Goal: Task Accomplishment & Management: Complete application form

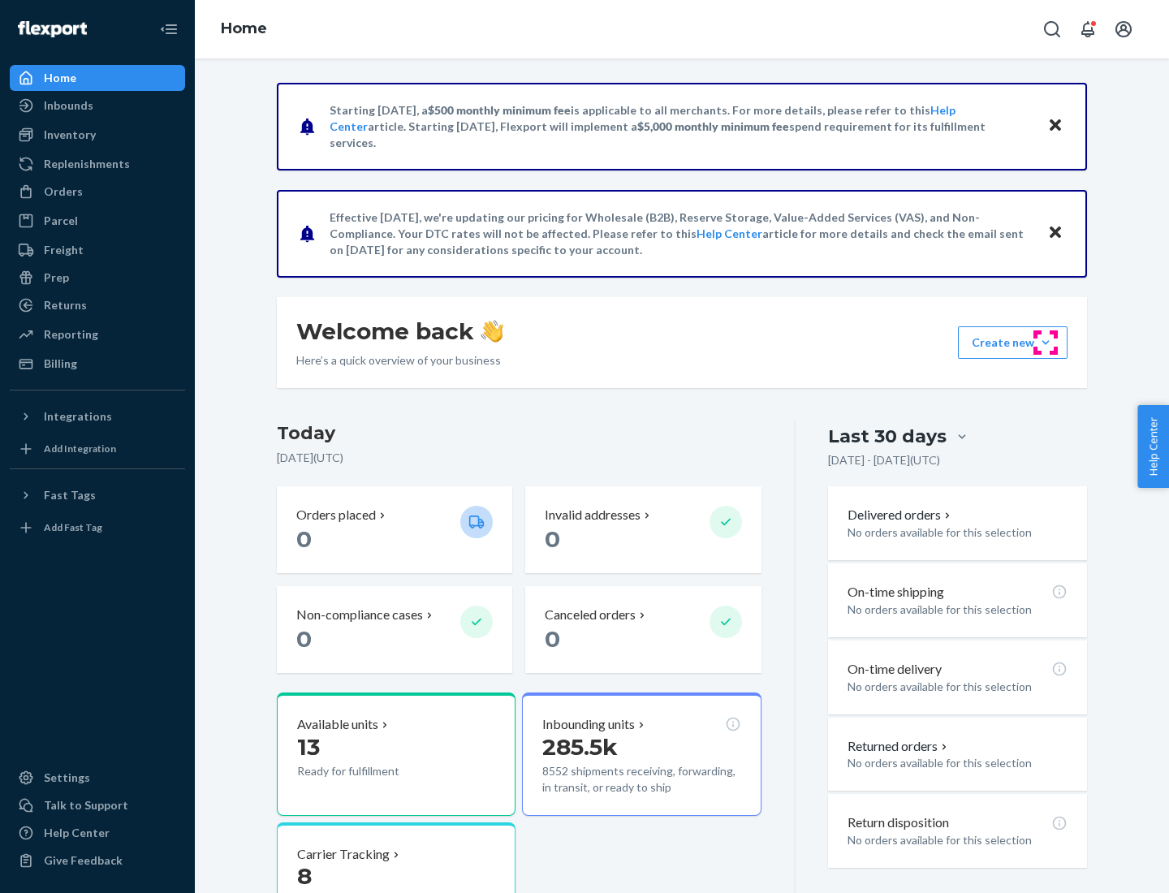
click at [1046, 343] on button "Create new Create new inbound Create new order Create new product" at bounding box center [1013, 342] width 110 height 32
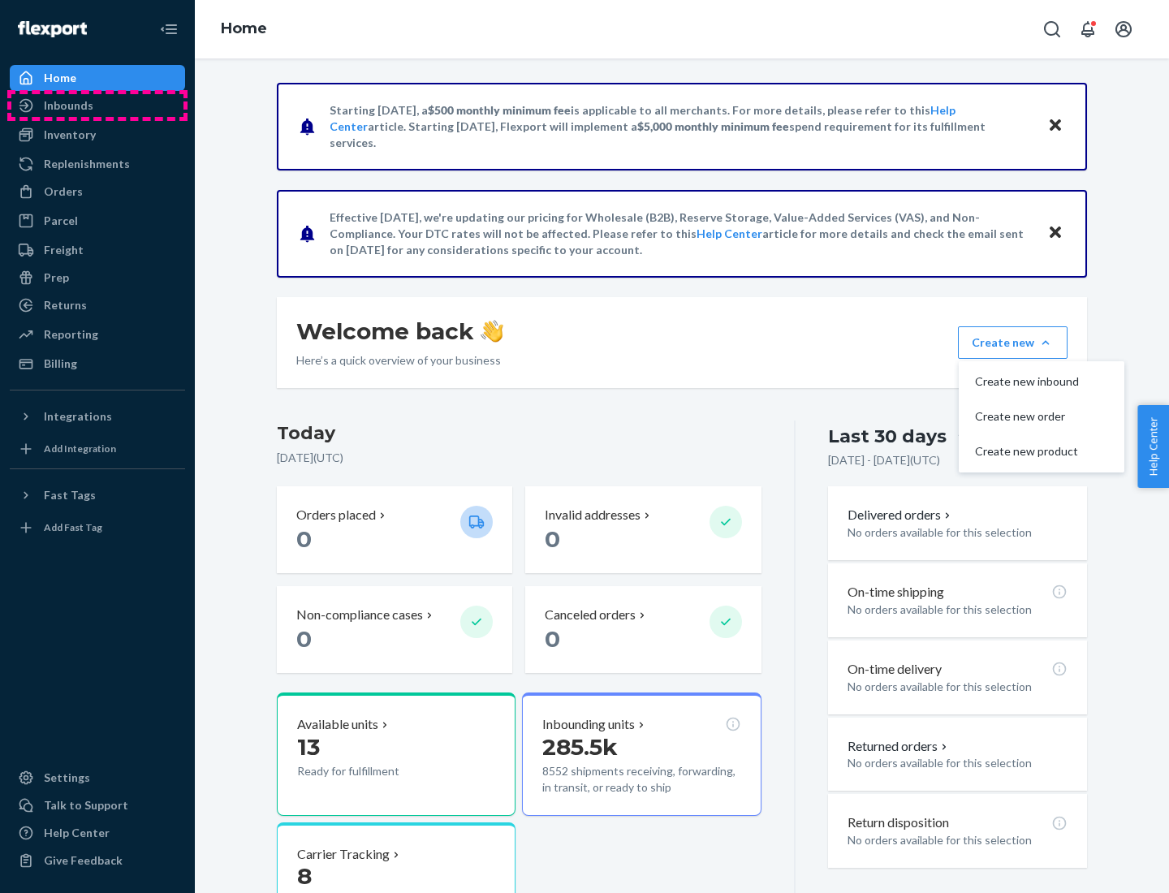
click at [97, 106] on div "Inbounds" at bounding box center [97, 105] width 172 height 23
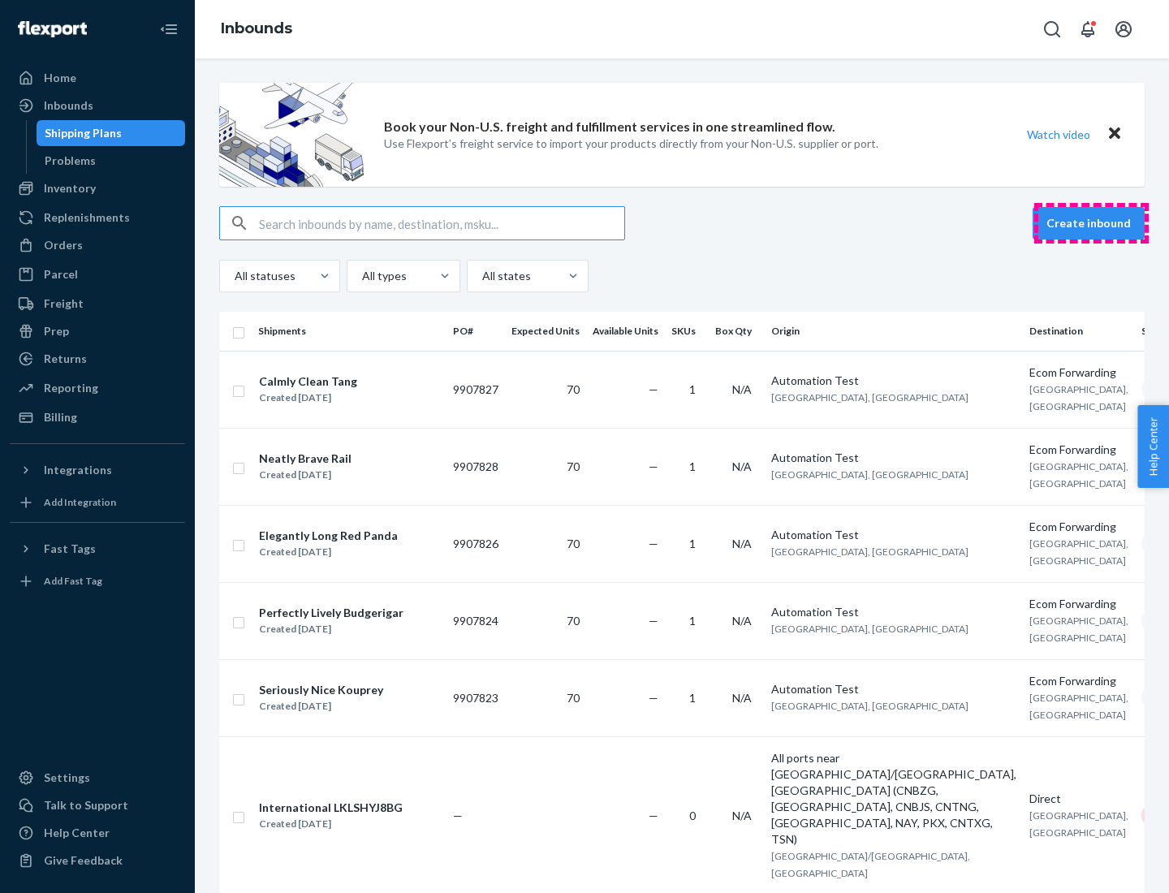
click at [1091, 223] on button "Create inbound" at bounding box center [1089, 223] width 112 height 32
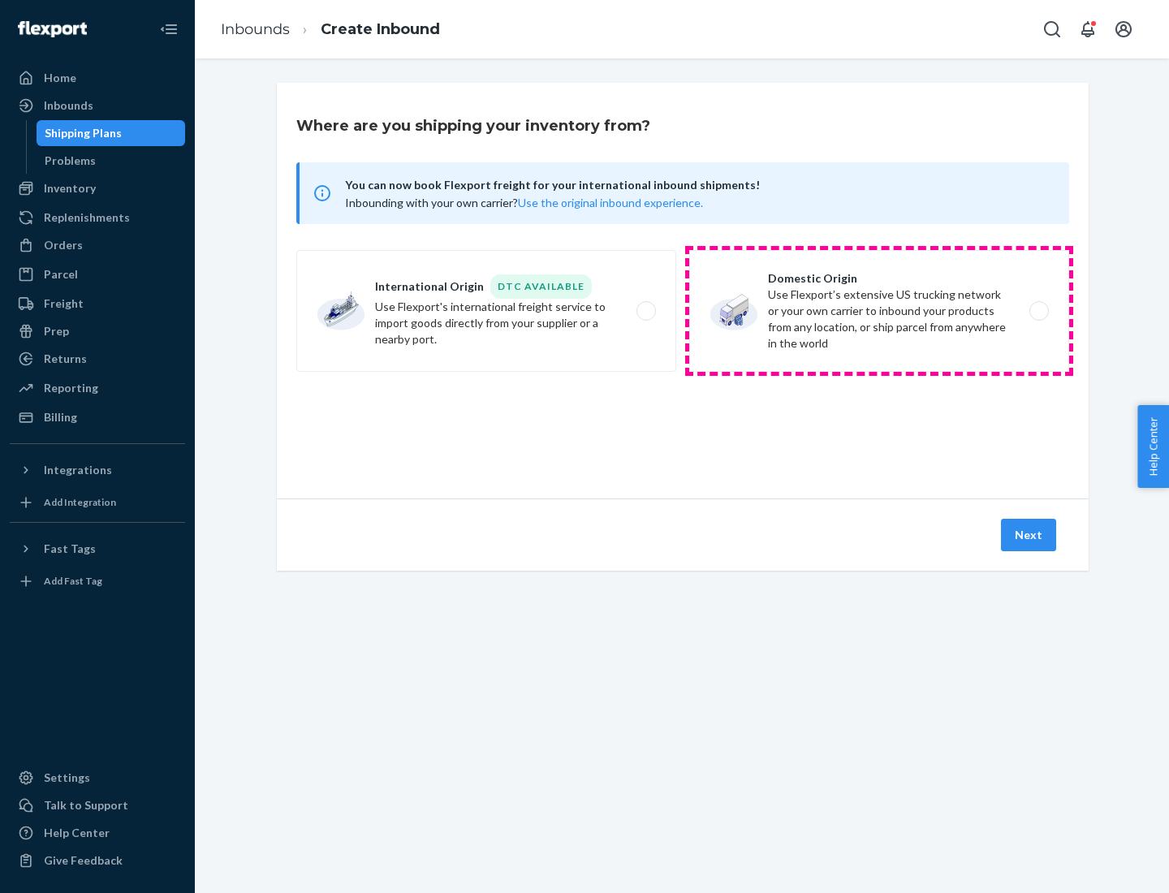
click at [879, 311] on label "Domestic Origin Use Flexport’s extensive US trucking network or your own carrie…" at bounding box center [879, 311] width 380 height 122
click at [1038, 311] on input "Domestic Origin Use Flexport’s extensive US trucking network or your own carrie…" at bounding box center [1043, 311] width 11 height 11
radio input "true"
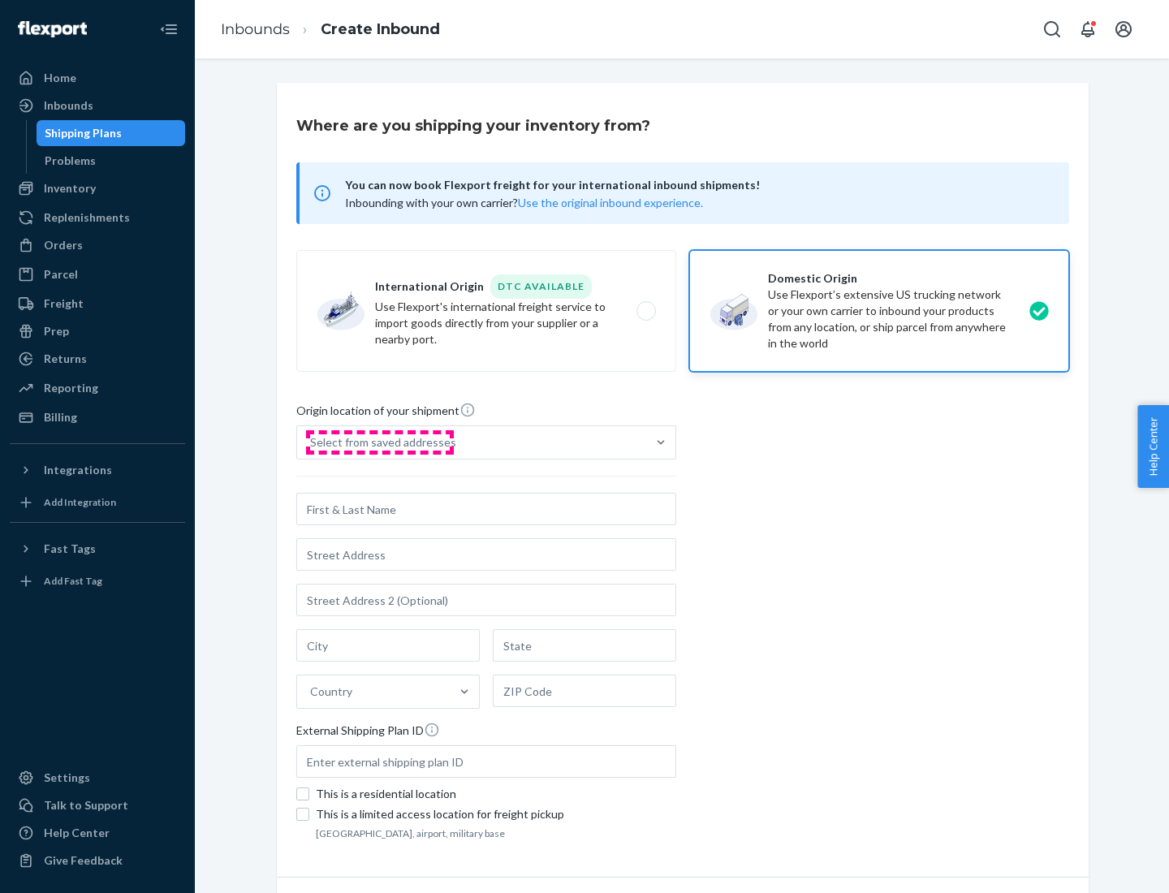
click at [379, 442] on div "Select from saved addresses" at bounding box center [383, 442] width 146 height 16
click at [312, 442] on input "Select from saved addresses" at bounding box center [311, 442] width 2 height 16
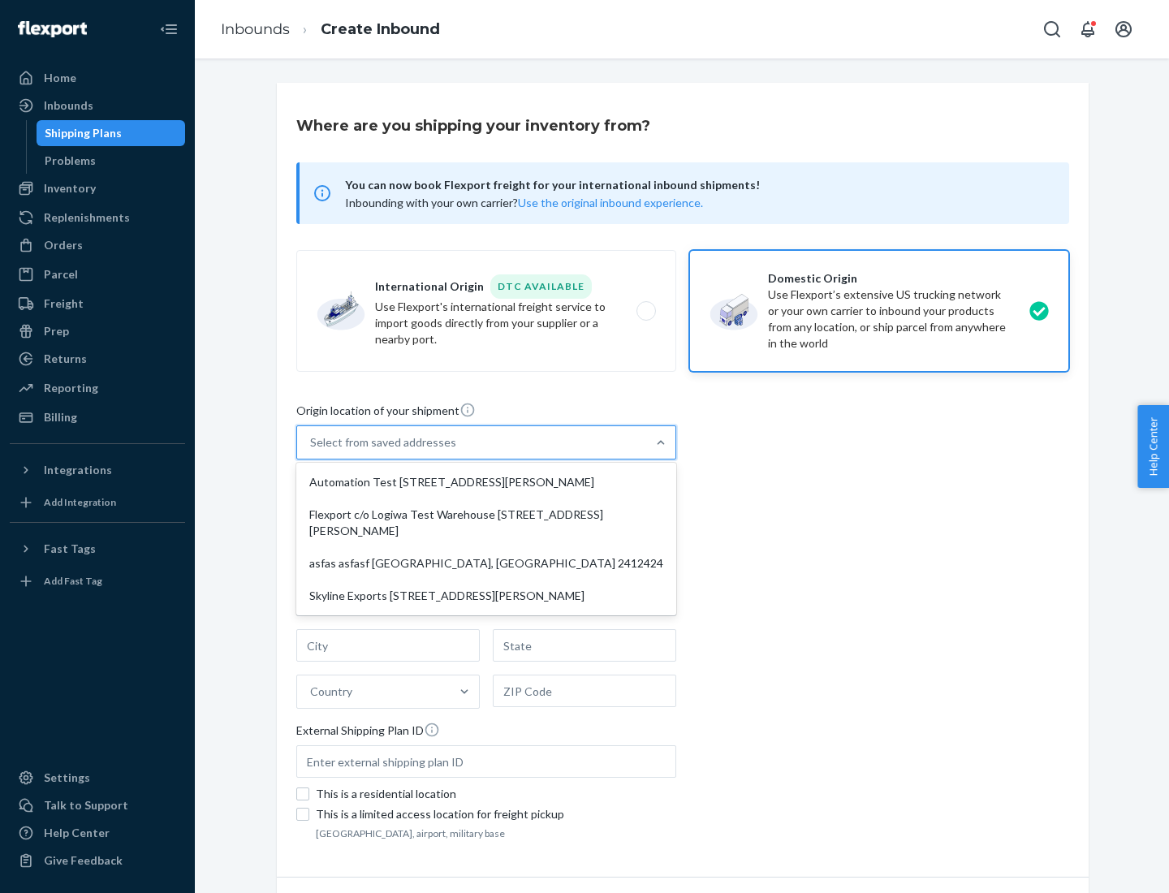
scroll to position [6, 0]
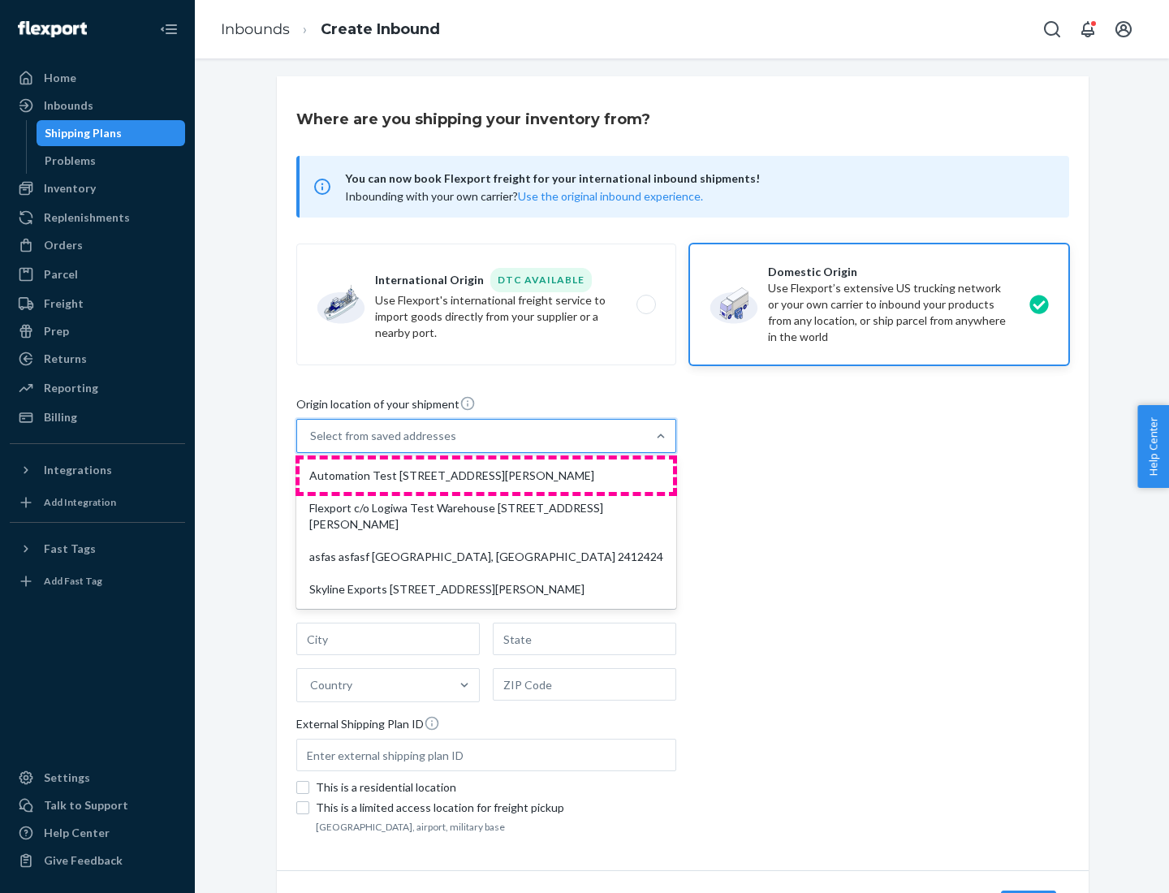
click at [486, 476] on div "Automation Test [STREET_ADDRESS][PERSON_NAME]" at bounding box center [486, 476] width 373 height 32
click at [312, 444] on input "option Automation Test [STREET_ADDRESS][PERSON_NAME] focused, 1 of 4. 4 results…" at bounding box center [311, 436] width 2 height 16
type input "Automation Test"
type input "9th Floor"
type input "[GEOGRAPHIC_DATA]"
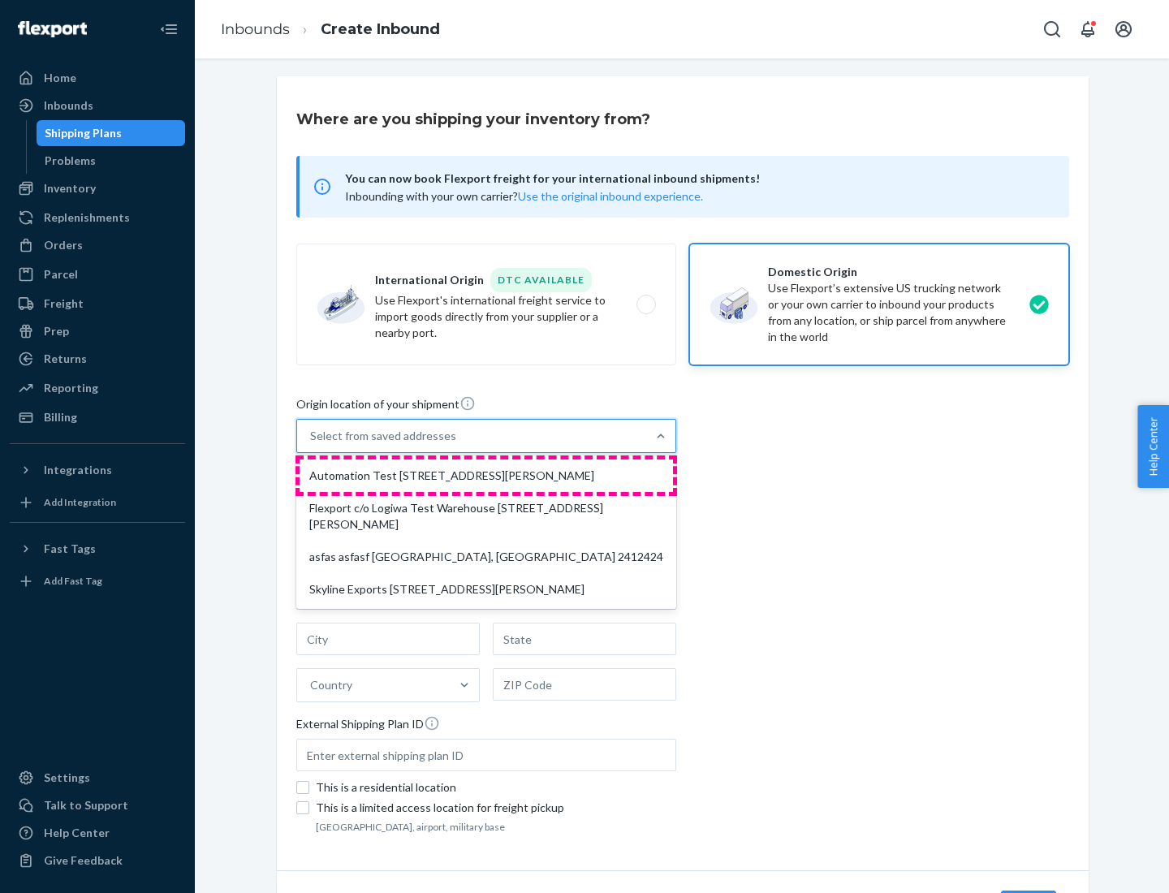
type input "CA"
type input "94104"
type input "[STREET_ADDRESS][PERSON_NAME]"
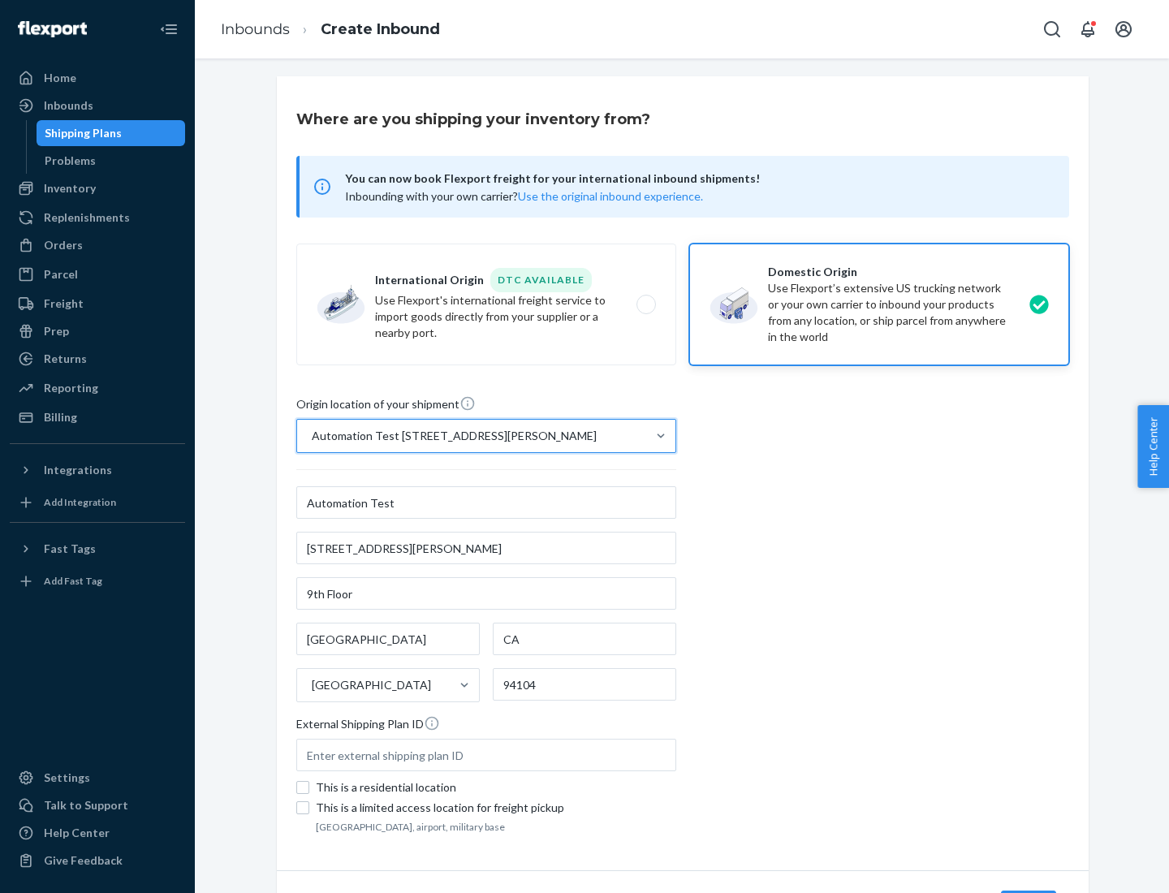
scroll to position [95, 0]
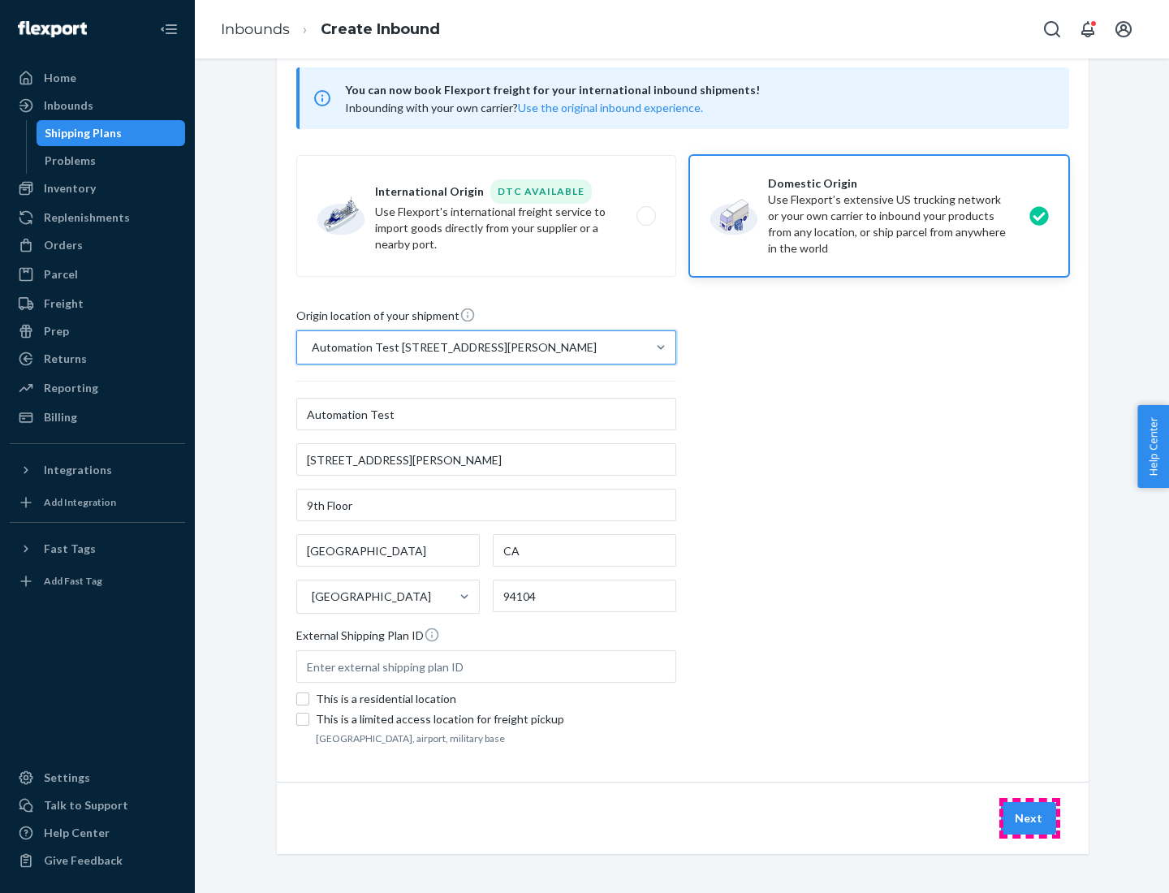
click at [1029, 818] on button "Next" at bounding box center [1028, 818] width 55 height 32
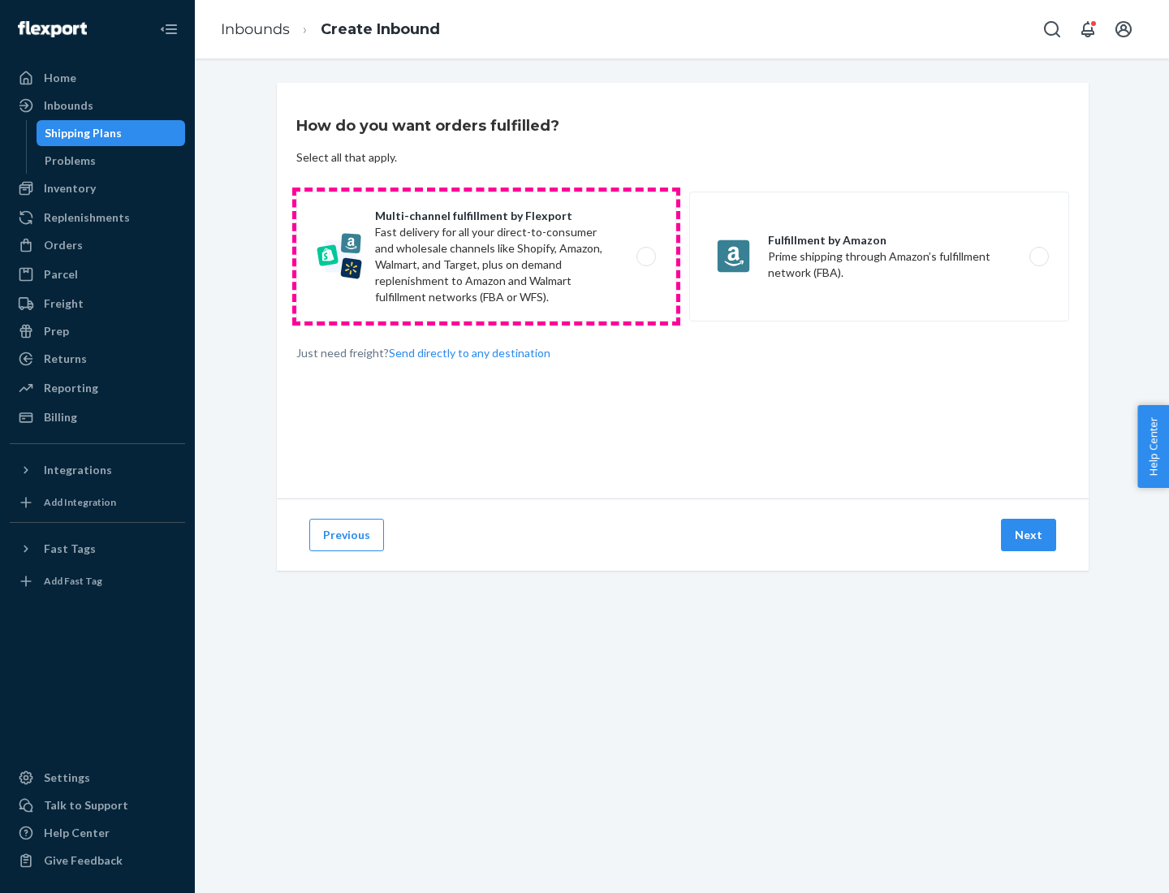
click at [486, 257] on label "Multi-channel fulfillment by Flexport Fast delivery for all your direct-to-cons…" at bounding box center [486, 257] width 380 height 130
click at [645, 257] on input "Multi-channel fulfillment by Flexport Fast delivery for all your direct-to-cons…" at bounding box center [650, 257] width 11 height 11
radio input "true"
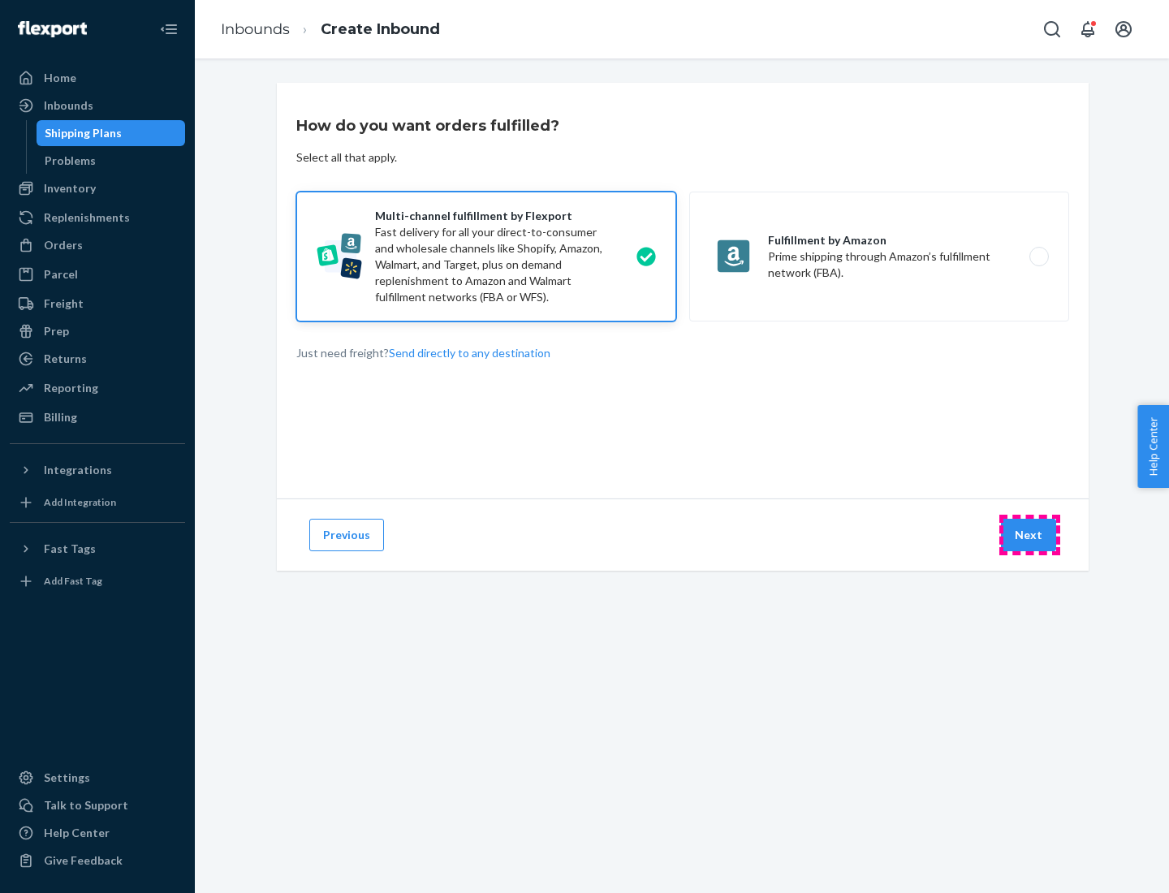
click at [1029, 535] on button "Next" at bounding box center [1028, 535] width 55 height 32
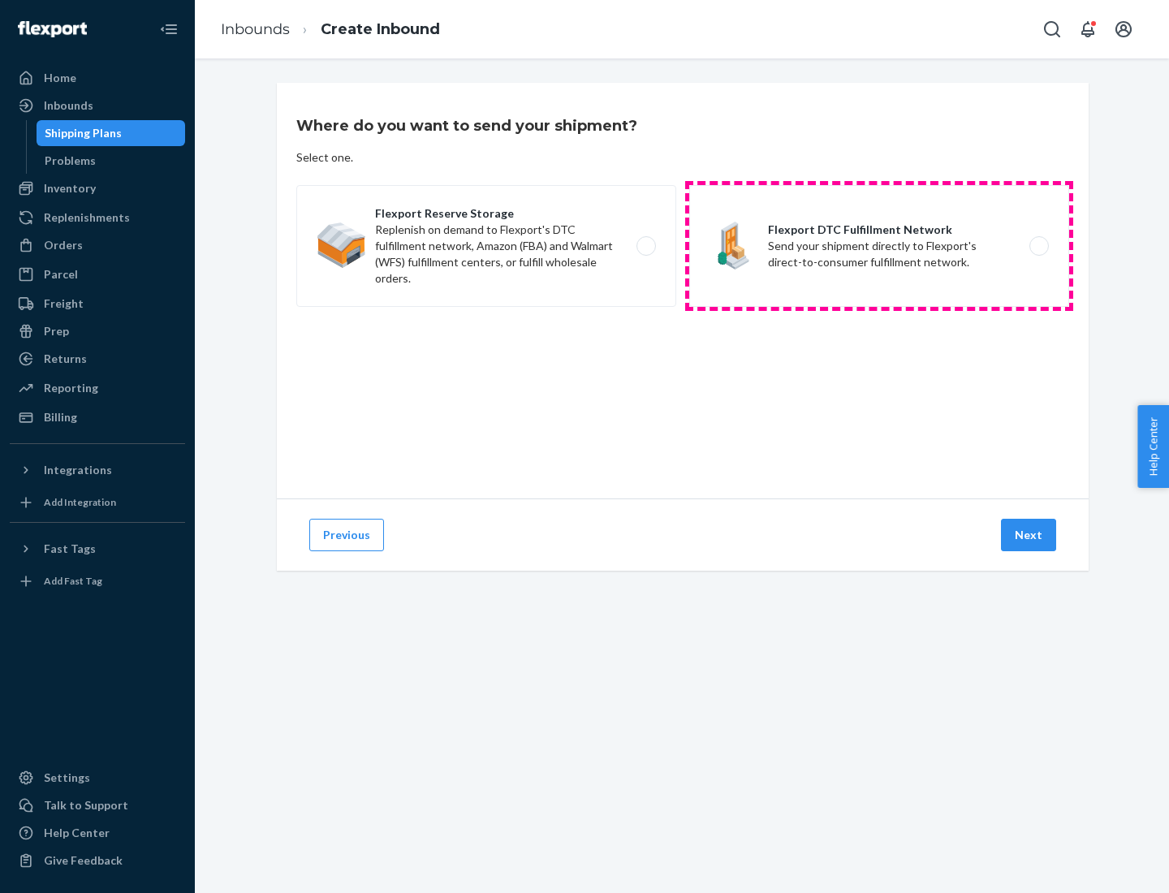
click at [879, 246] on label "Flexport DTC Fulfillment Network Send your shipment directly to Flexport's dire…" at bounding box center [879, 246] width 380 height 122
click at [1038, 246] on input "Flexport DTC Fulfillment Network Send your shipment directly to Flexport's dire…" at bounding box center [1043, 246] width 11 height 11
radio input "true"
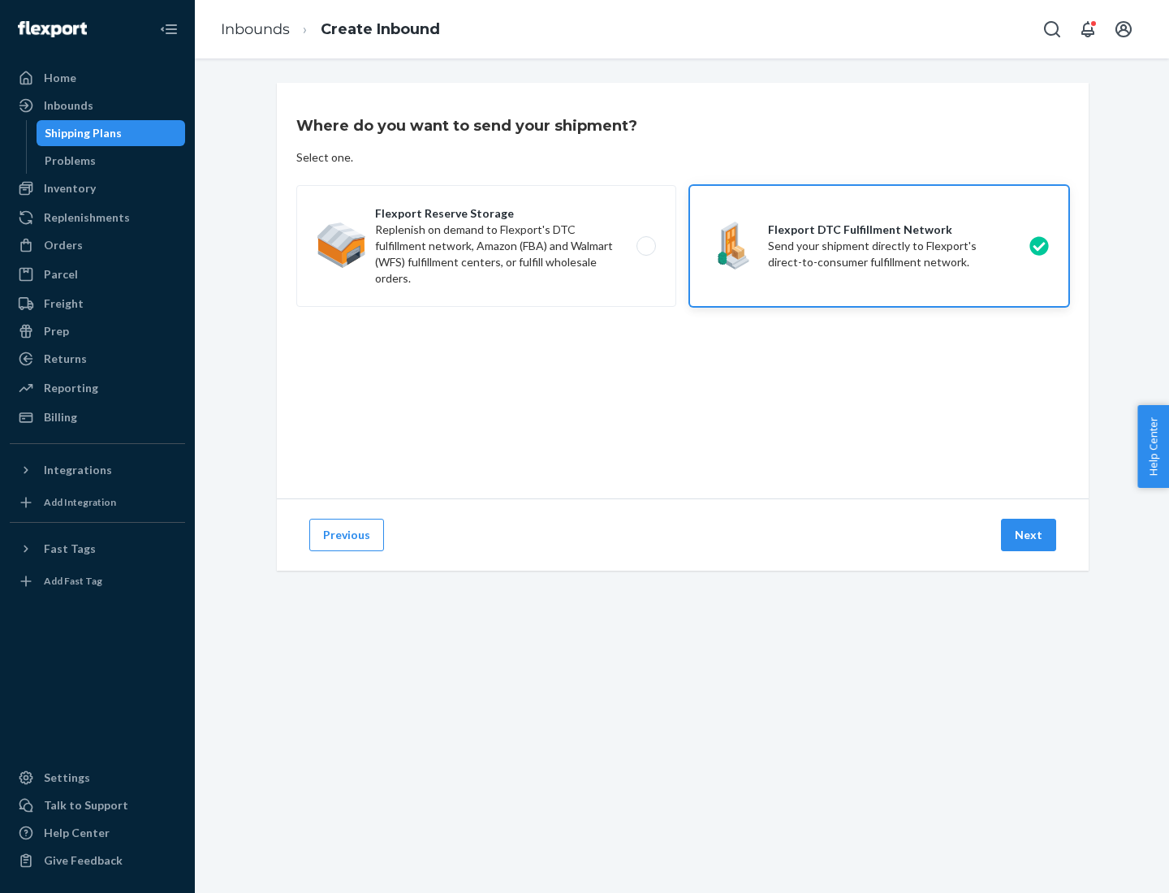
click at [1029, 535] on button "Next" at bounding box center [1028, 535] width 55 height 32
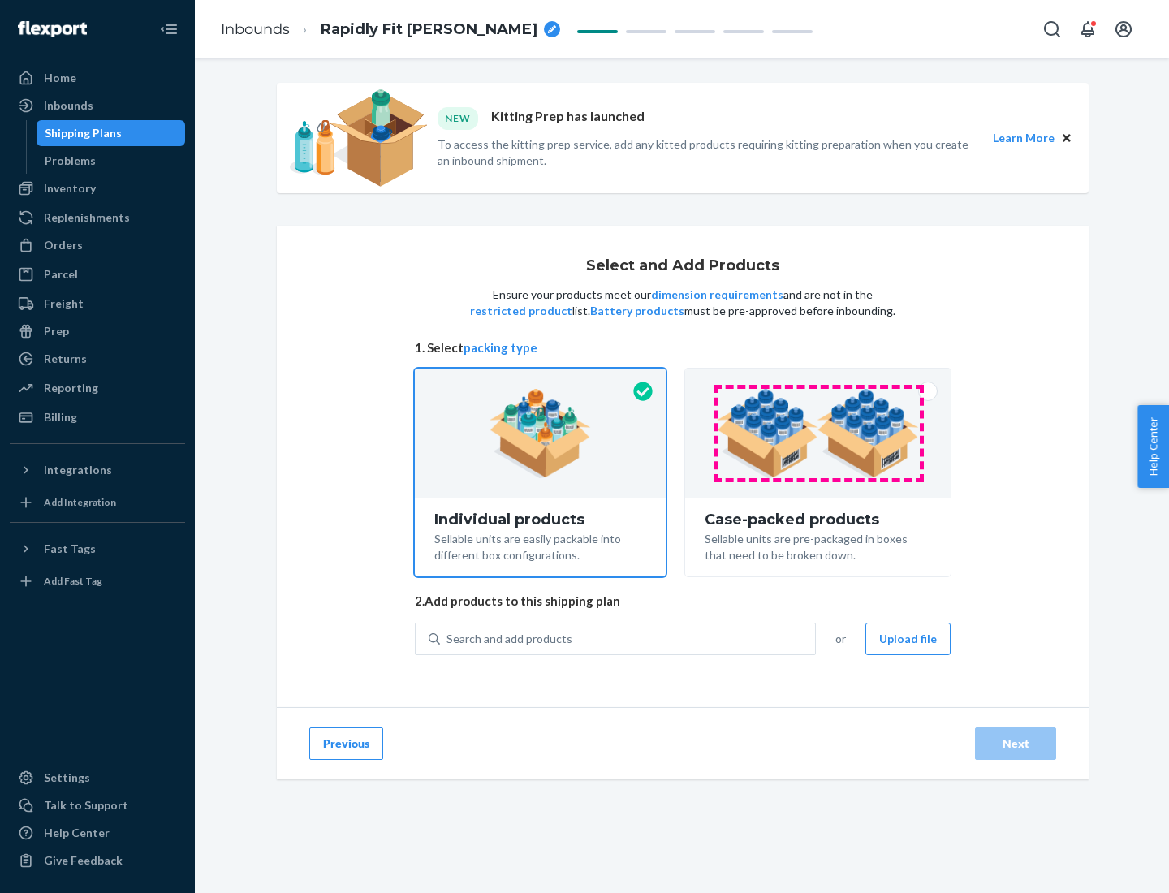
click at [818, 434] on img at bounding box center [818, 433] width 202 height 89
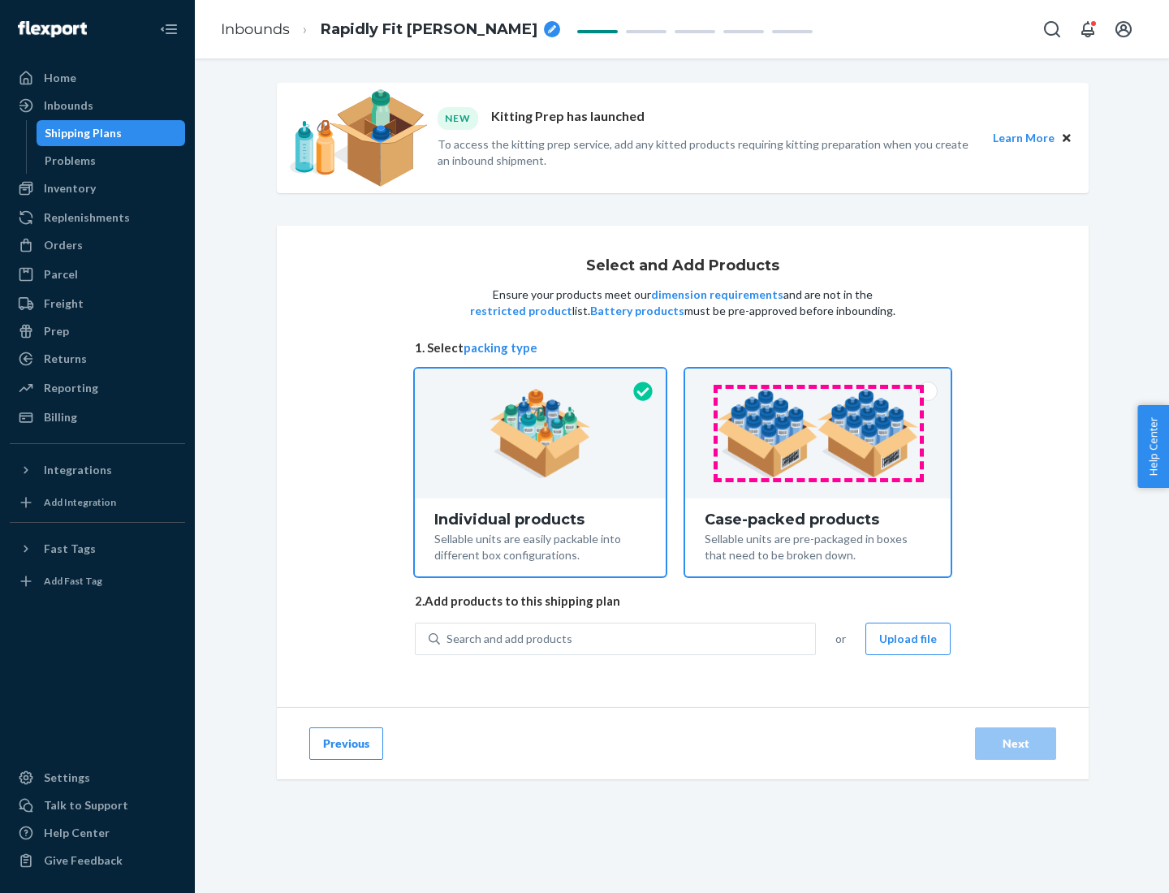
click at [818, 379] on input "Case-packed products Sellable units are pre-packaged in boxes that need to be b…" at bounding box center [818, 374] width 11 height 11
radio input "true"
radio input "false"
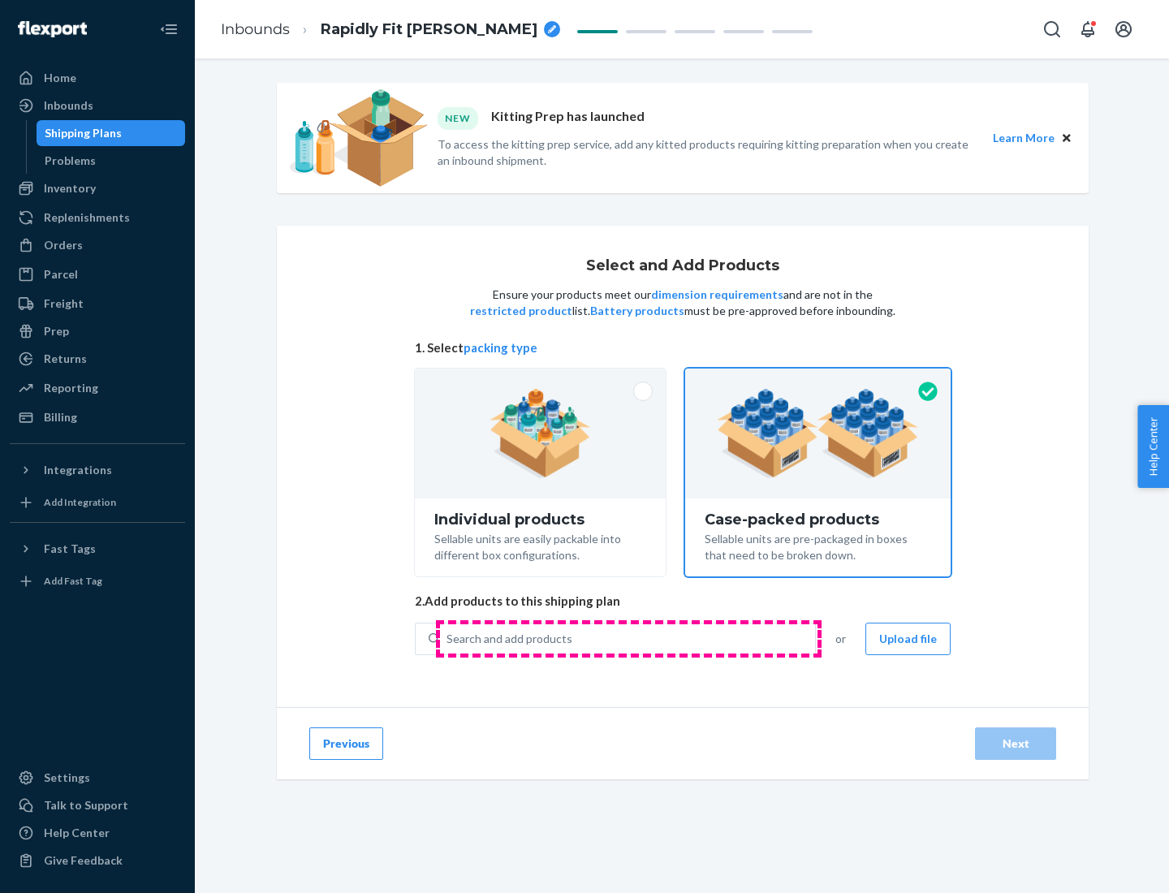
click at [628, 638] on div "Search and add products" at bounding box center [627, 638] width 375 height 29
click at [448, 638] on input "Search and add products" at bounding box center [448, 639] width 2 height 16
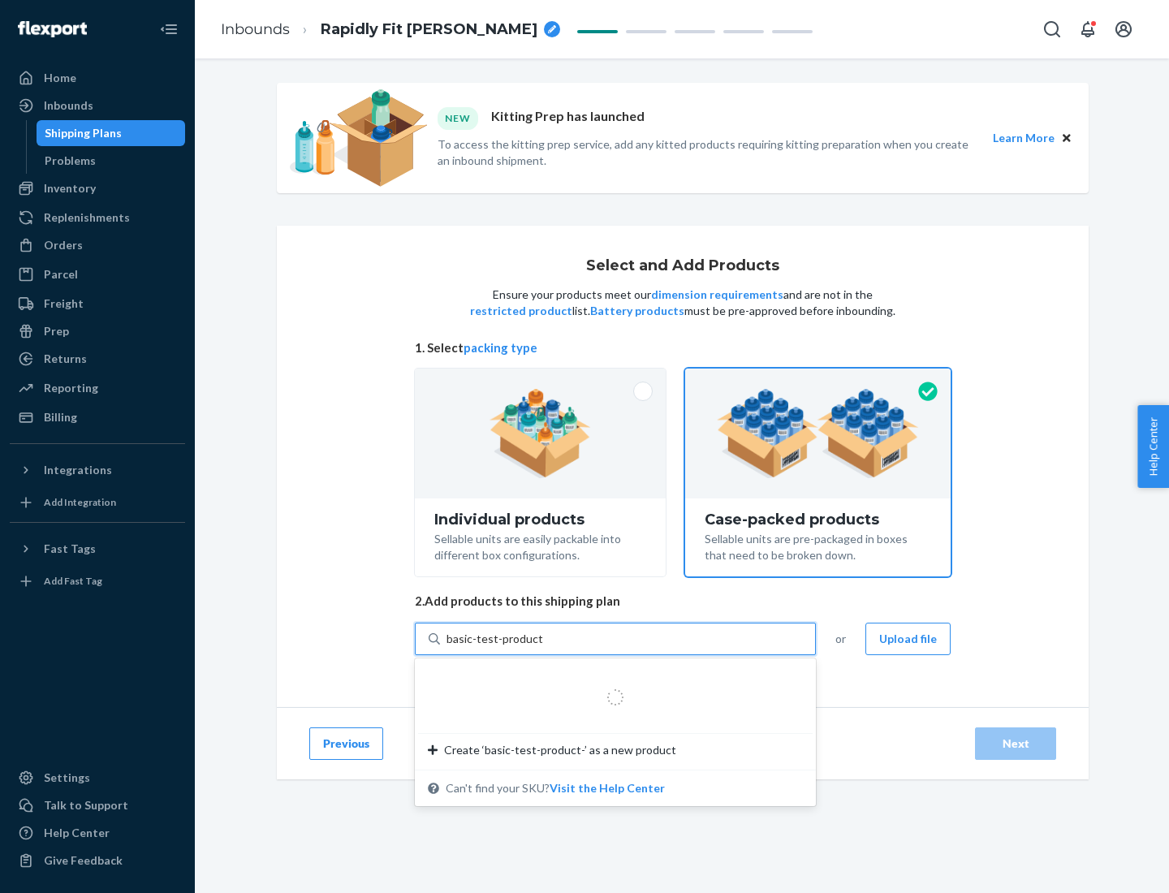
type input "basic-test-product-1"
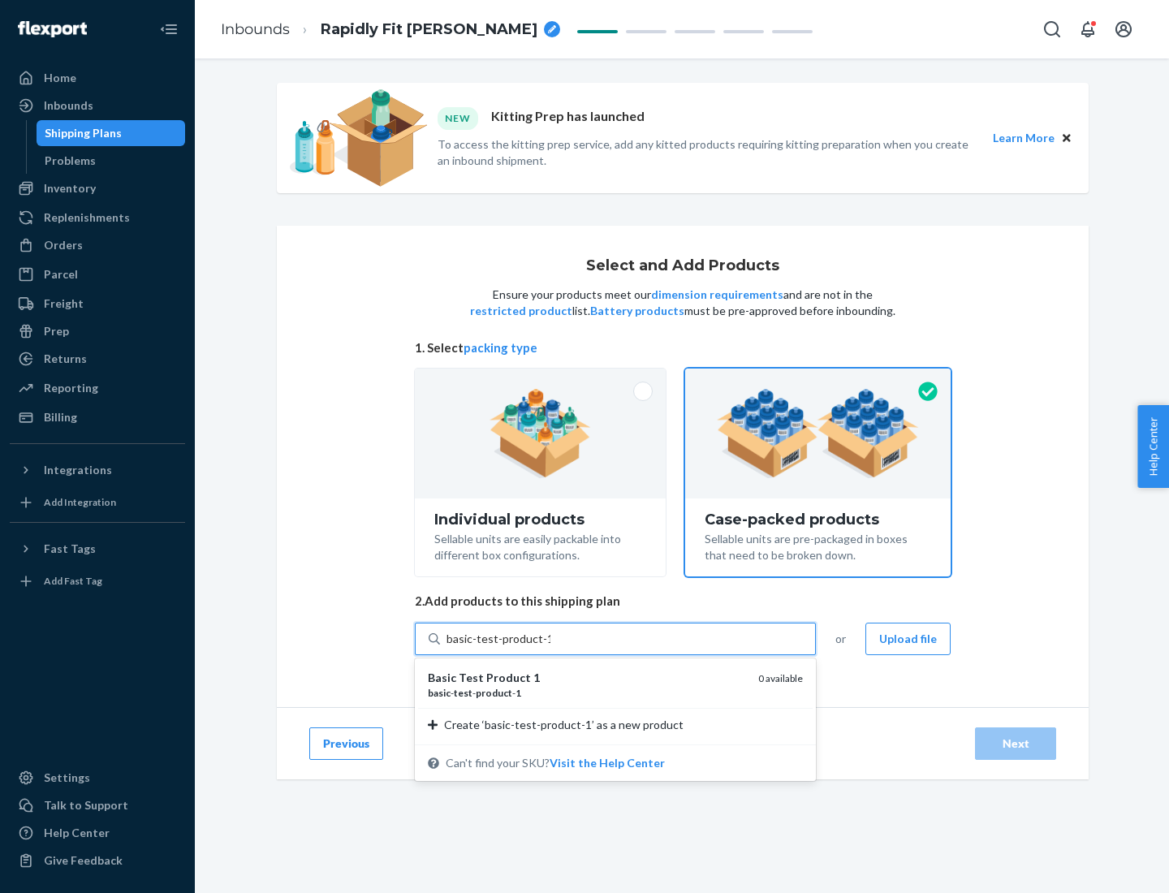
click at [587, 693] on div "basic - test - product - 1" at bounding box center [586, 693] width 317 height 14
click at [550, 647] on input "basic-test-product-1" at bounding box center [499, 639] width 104 height 16
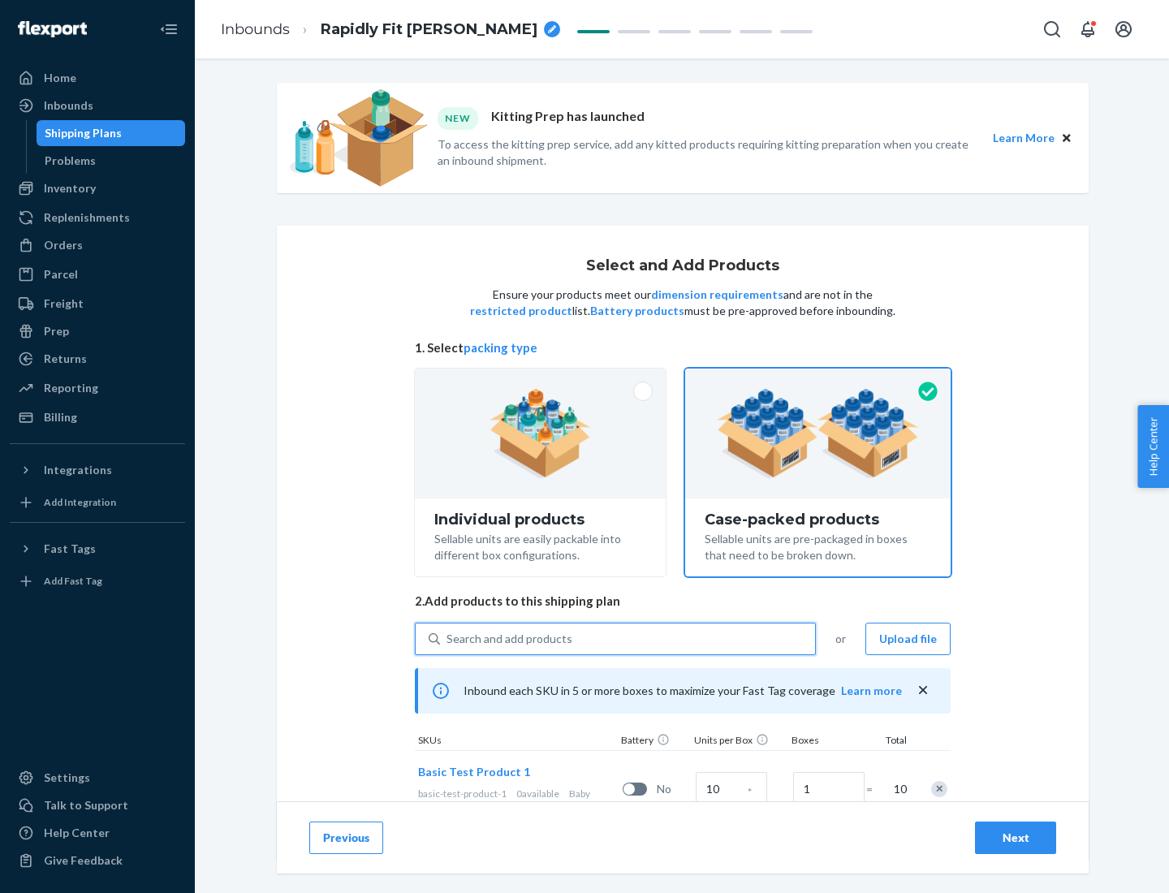
scroll to position [58, 0]
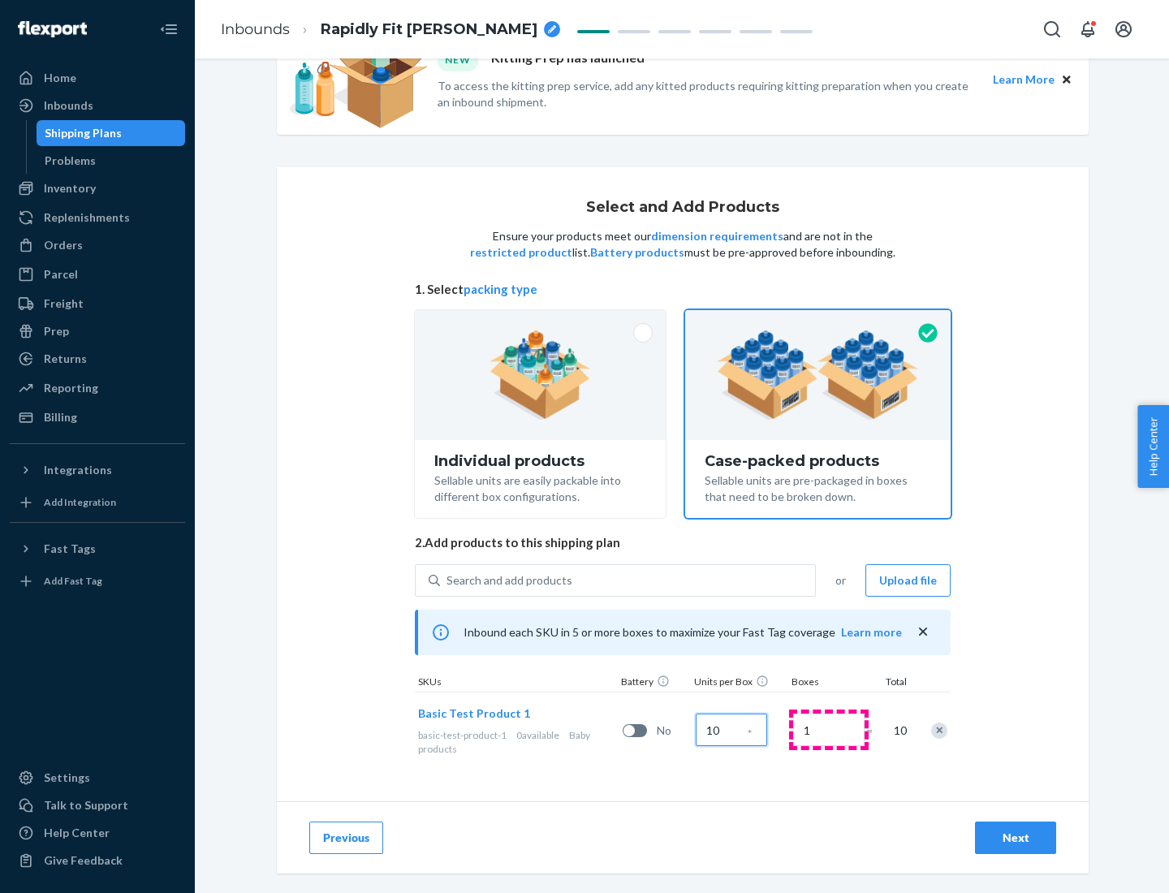
type input "10"
type input "7"
click at [1016, 838] on div "Next" at bounding box center [1016, 838] width 54 height 16
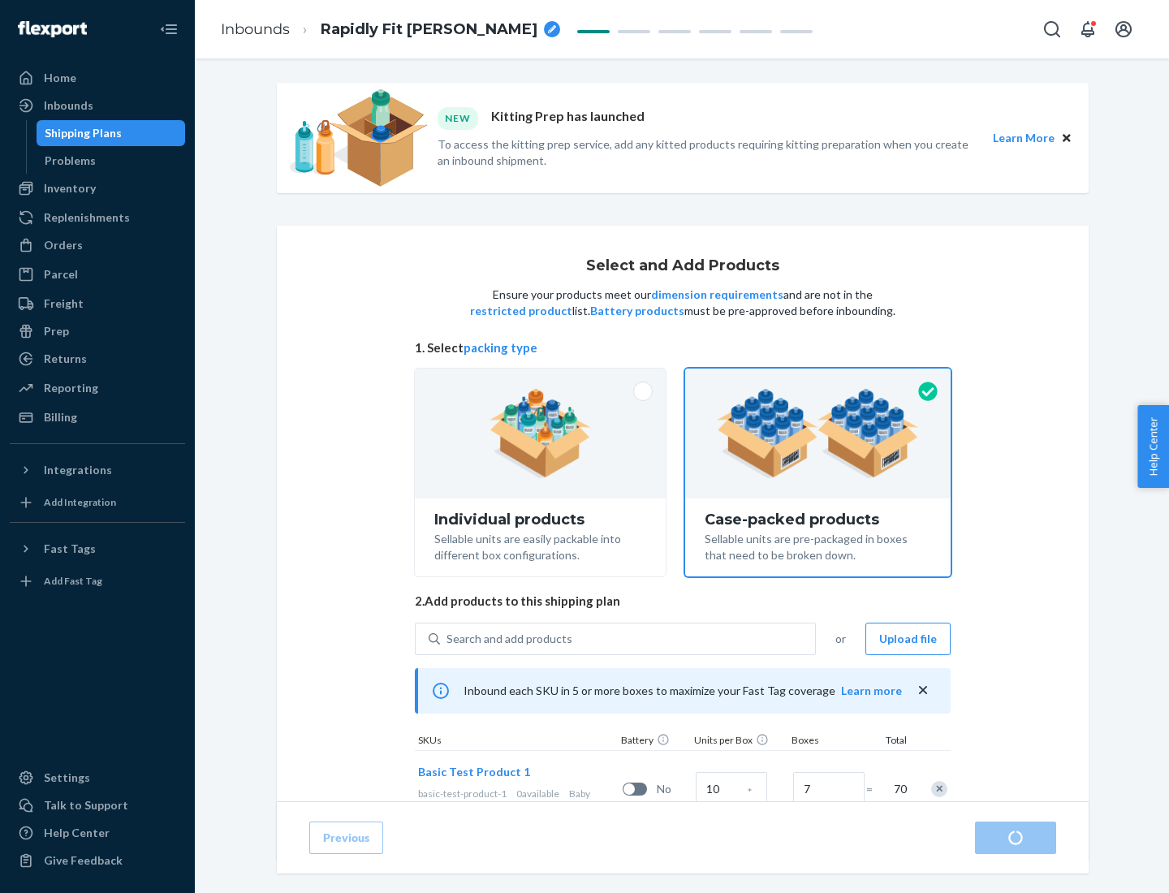
radio input "true"
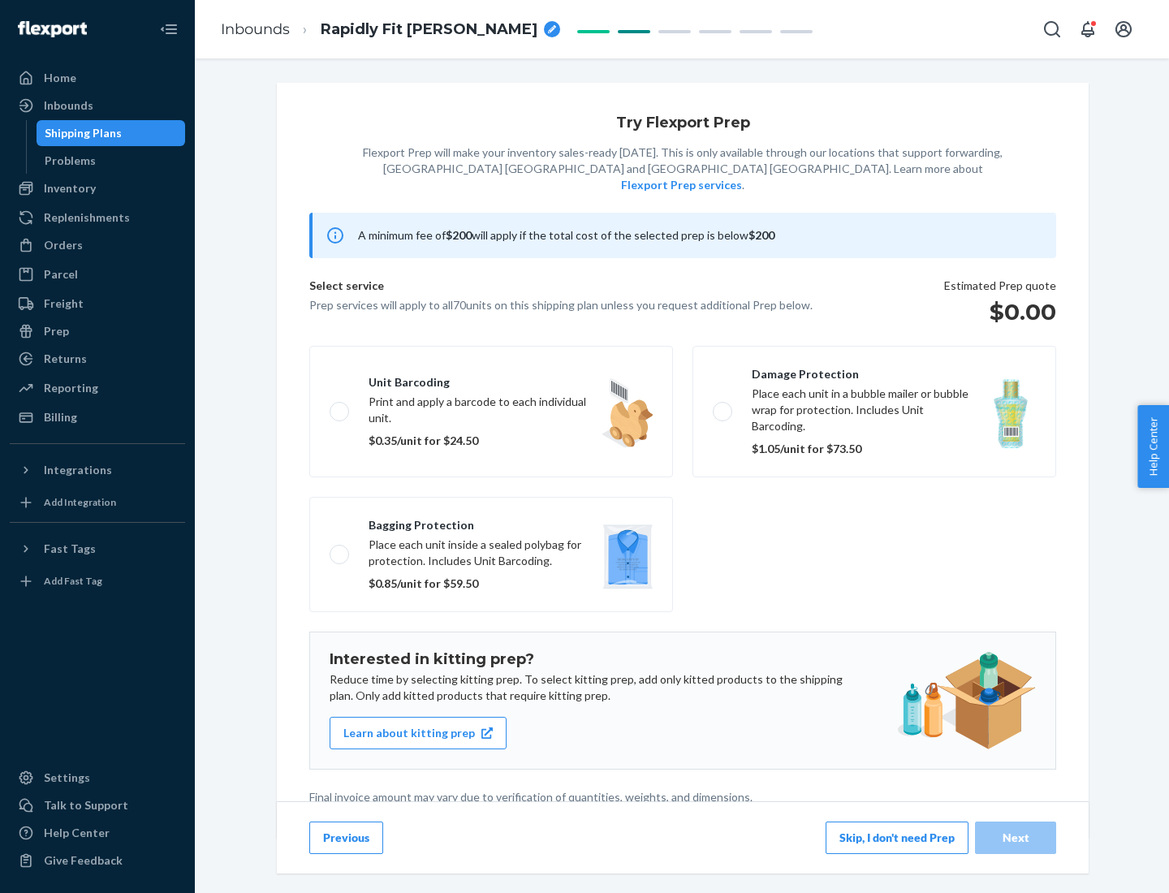
scroll to position [4, 0]
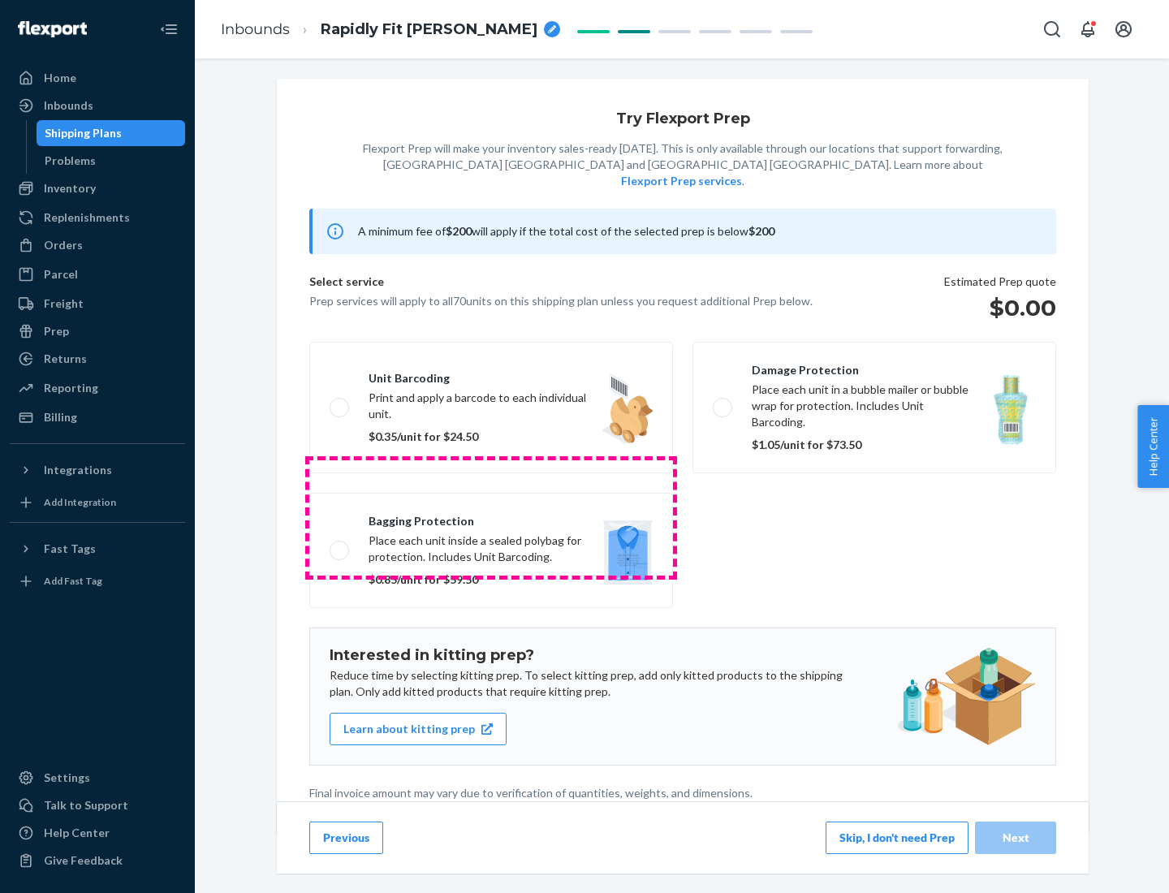
click at [491, 517] on label "Bagging protection Place each unit inside a sealed polybag for protection. Incl…" at bounding box center [491, 550] width 364 height 115
click at [340, 545] on input "Bagging protection Place each unit inside a sealed polybag for protection. Incl…" at bounding box center [335, 550] width 11 height 11
checkbox input "true"
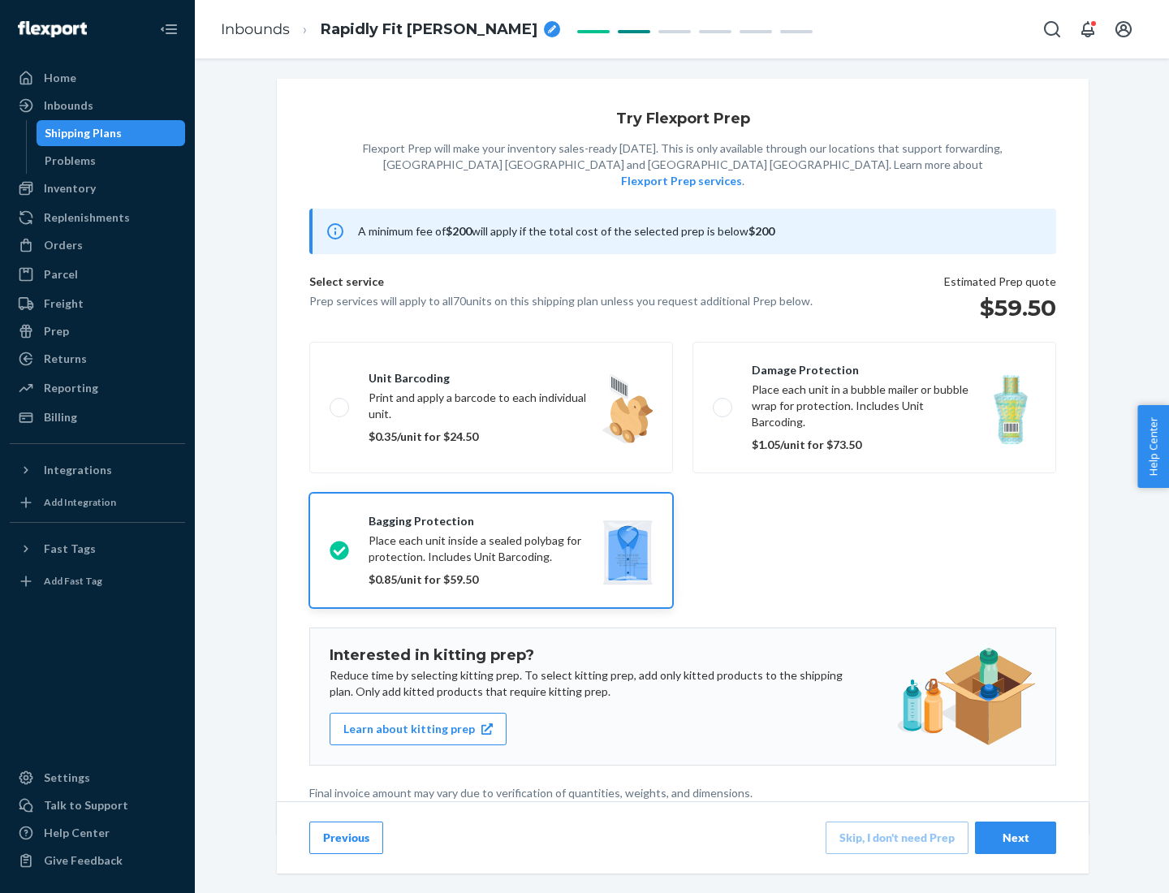
click at [1016, 837] on div "Next" at bounding box center [1016, 838] width 54 height 16
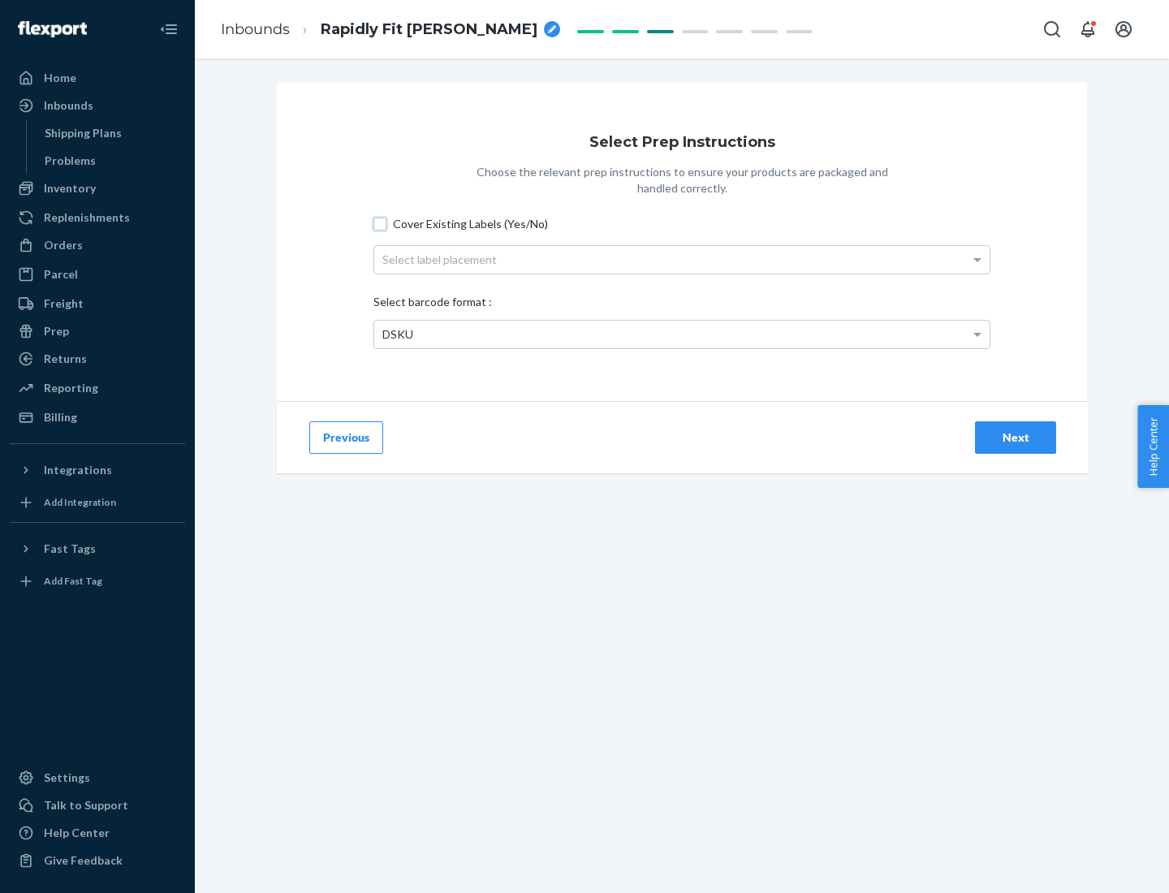
click at [380, 223] on input "Cover Existing Labels (Yes/No)" at bounding box center [379, 224] width 13 height 13
checkbox input "true"
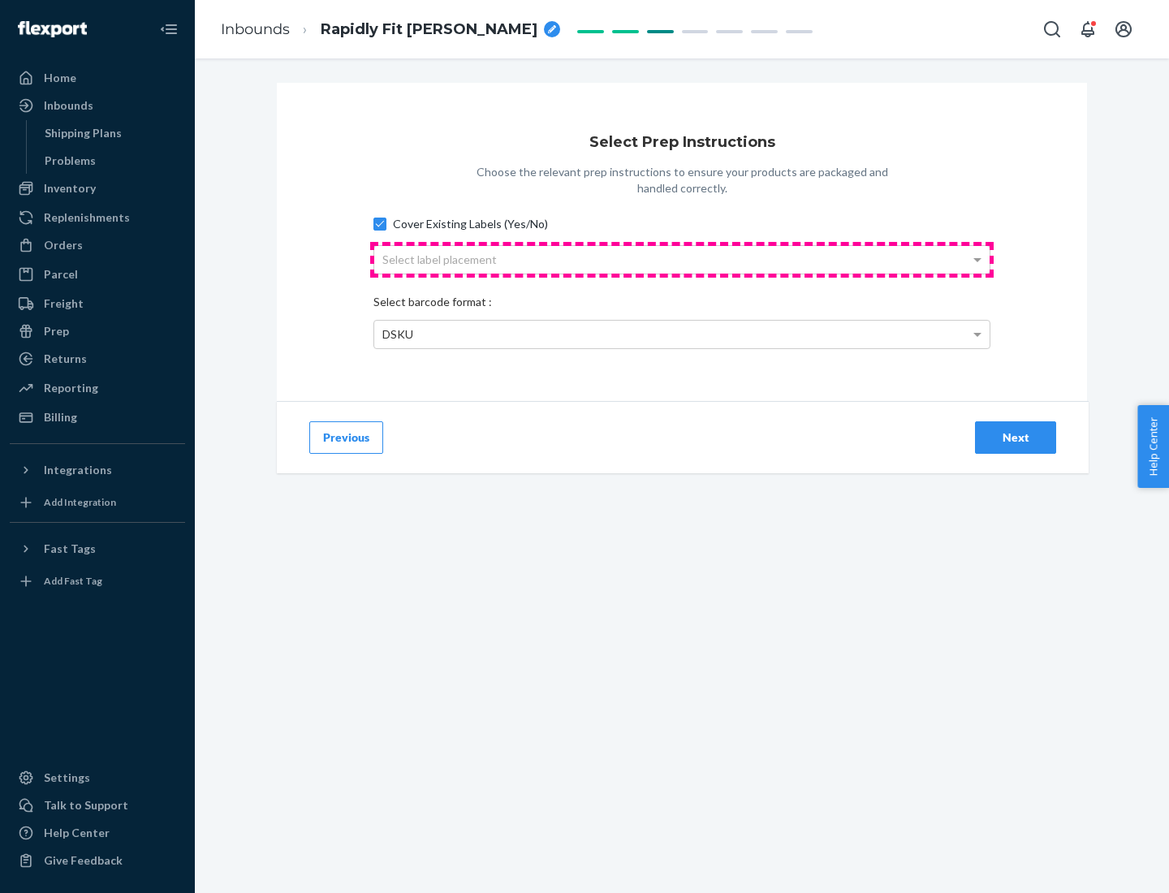
click at [682, 259] on div "Select label placement" at bounding box center [681, 260] width 615 height 28
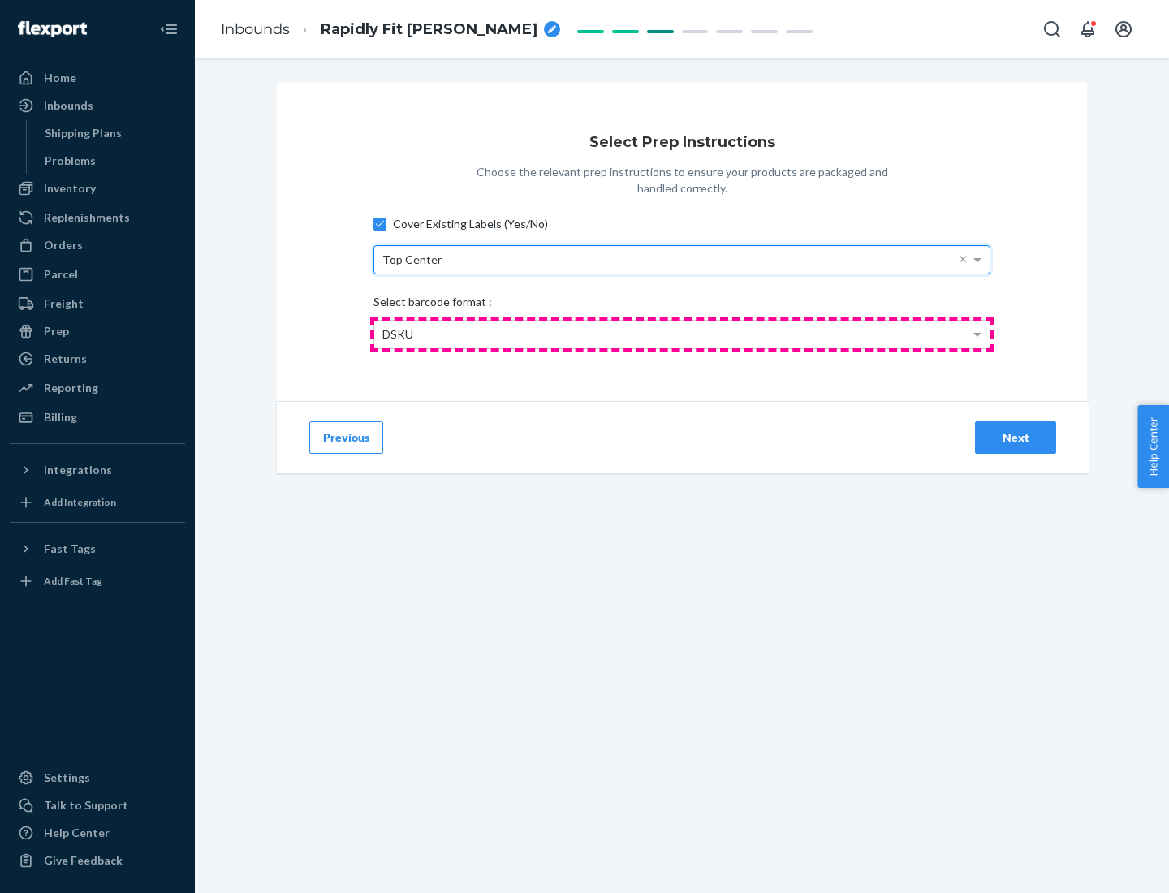
click at [682, 334] on div "DSKU" at bounding box center [681, 335] width 615 height 28
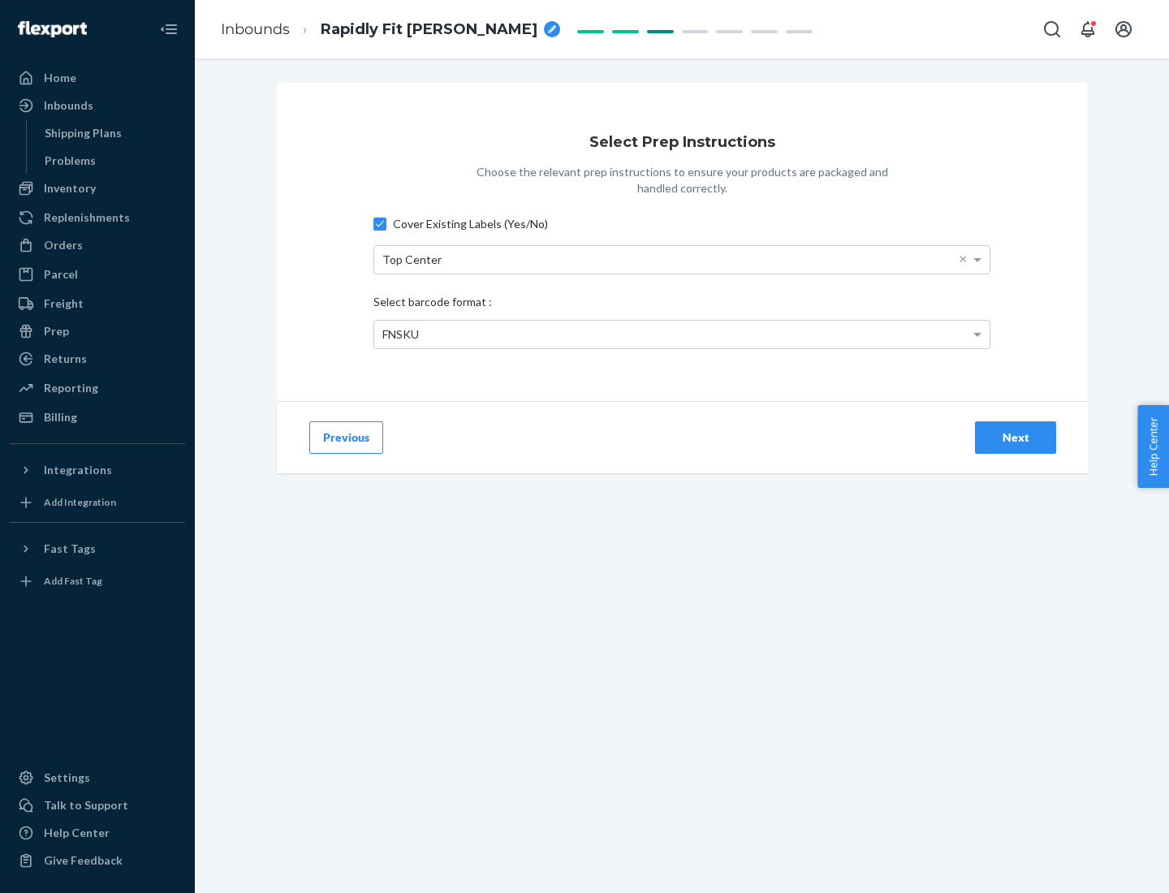
click at [1016, 437] on div "Next" at bounding box center [1016, 437] width 54 height 16
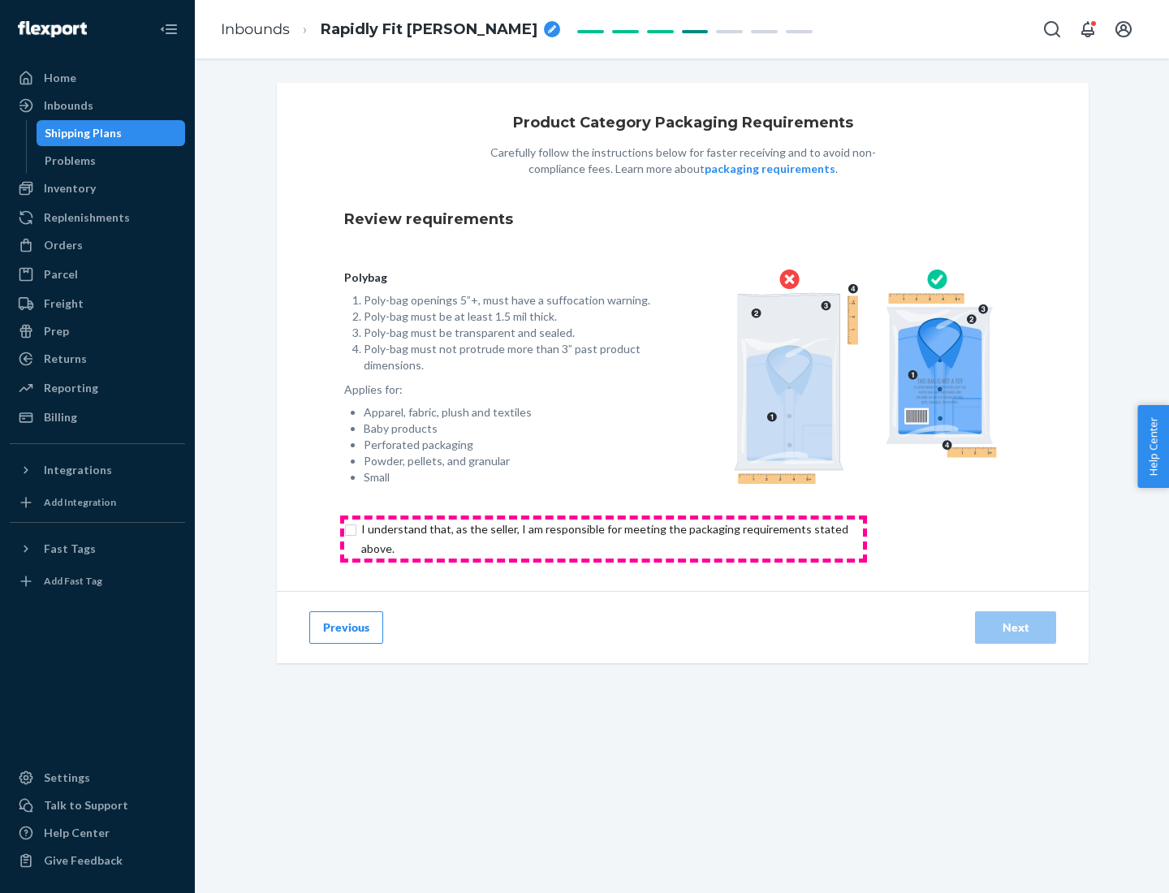
click at [603, 538] on input "checkbox" at bounding box center [614, 539] width 540 height 39
checkbox input "true"
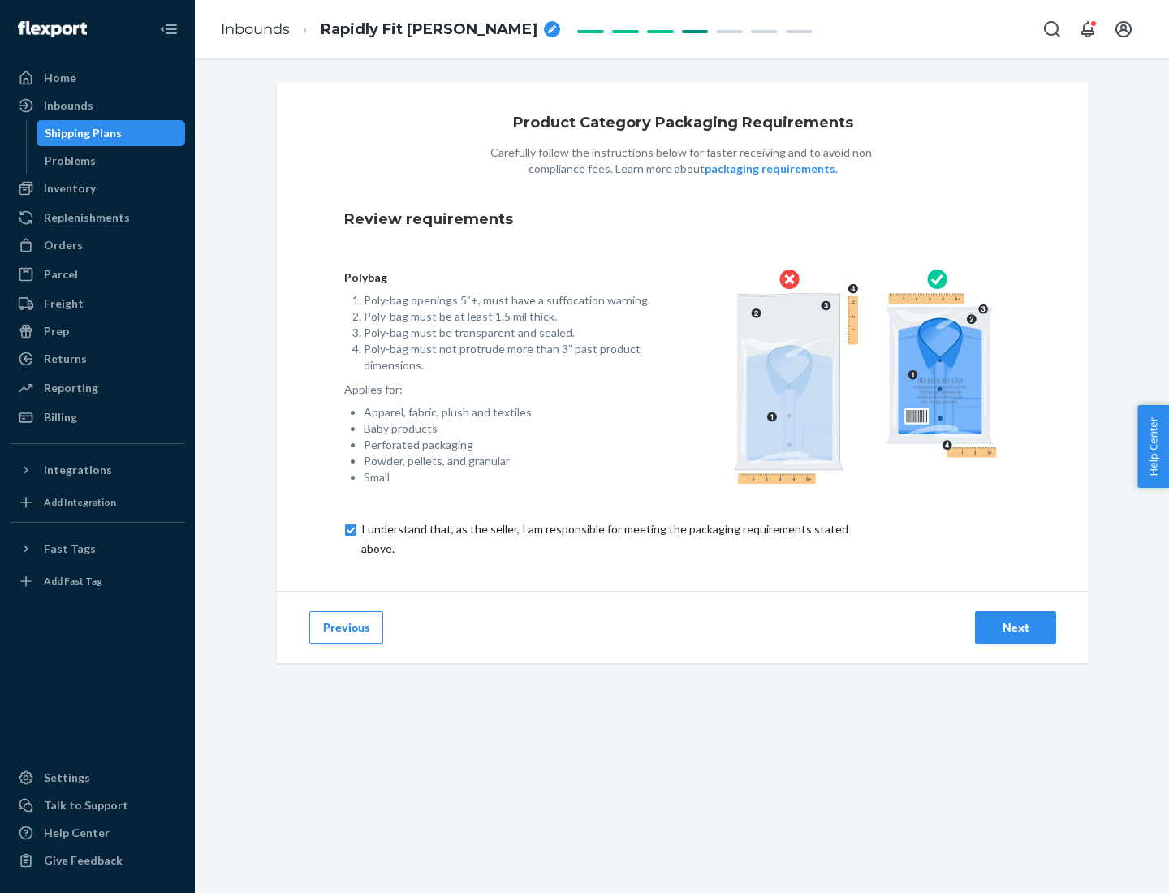
click at [1016, 627] on div "Next" at bounding box center [1016, 627] width 54 height 16
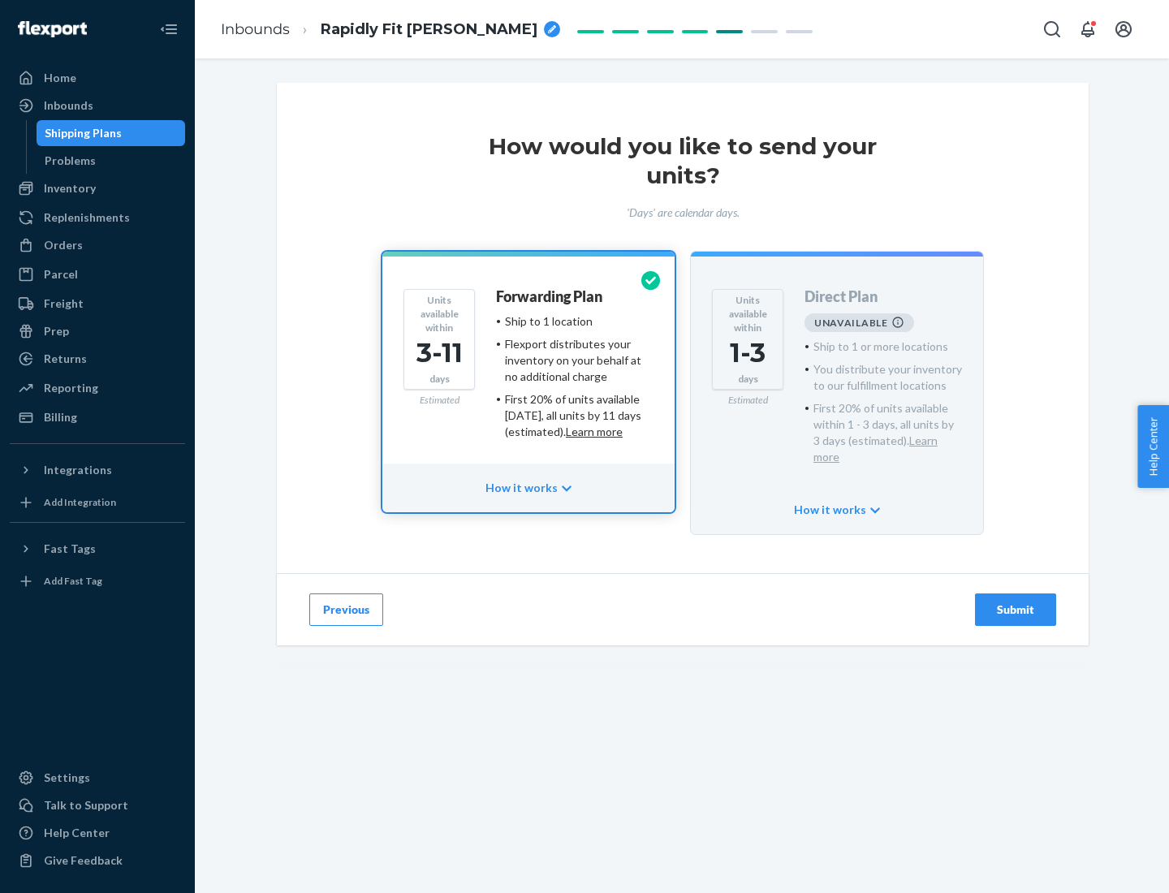
click at [550, 296] on h4 "Forwarding Plan" at bounding box center [549, 297] width 106 height 16
click at [1016, 602] on div "Submit" at bounding box center [1016, 610] width 54 height 16
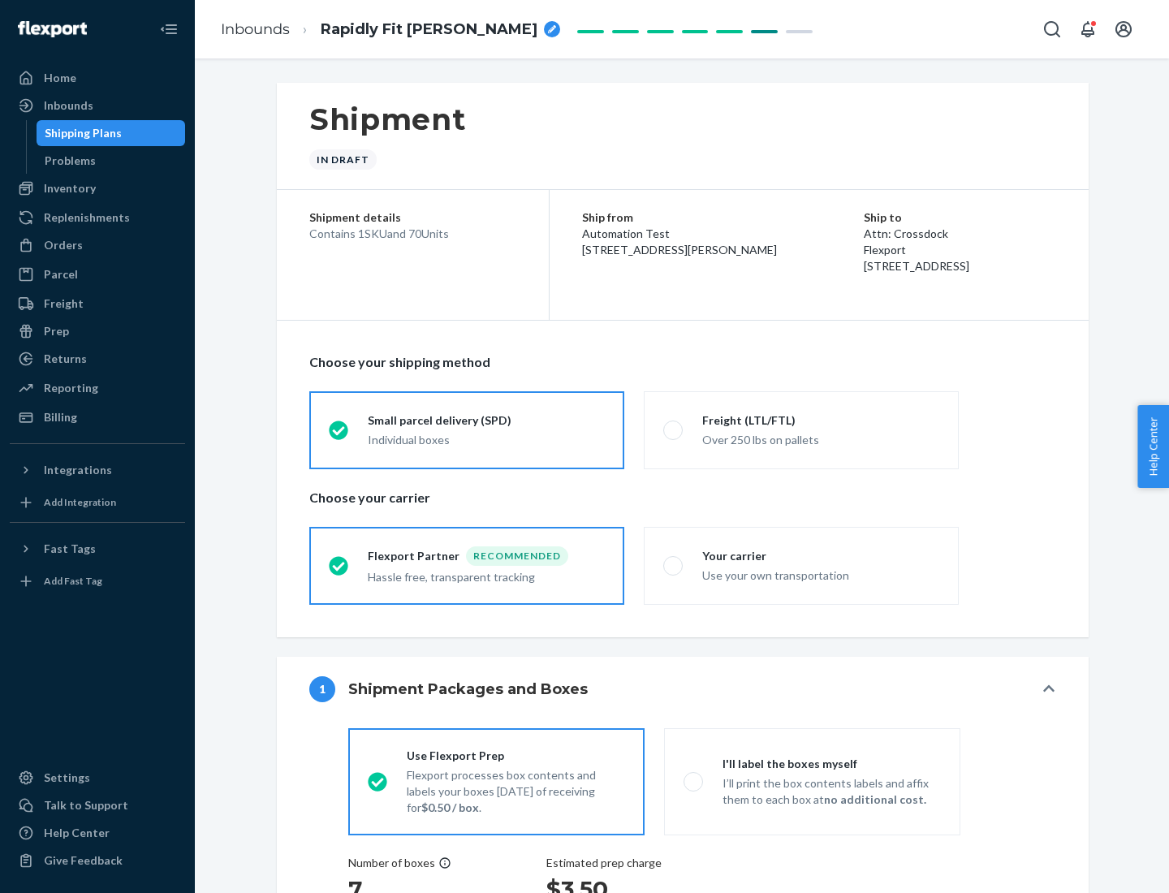
radio input "true"
radio input "false"
radio input "true"
radio input "false"
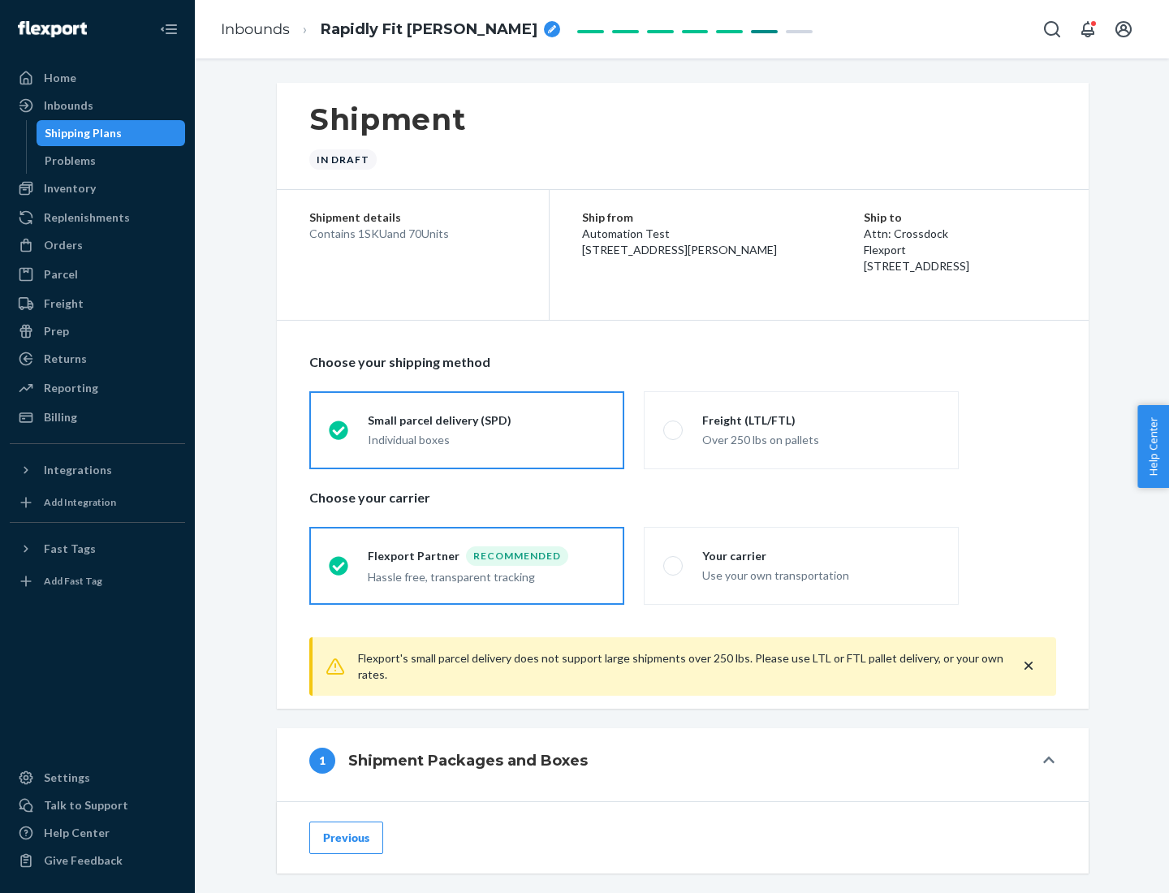
click at [801, 429] on div "Over 250 lbs on pallets" at bounding box center [820, 438] width 237 height 19
click at [674, 429] on input "Freight (LTL/FTL) Over 250 lbs on pallets" at bounding box center [668, 430] width 11 height 11
radio input "true"
radio input "false"
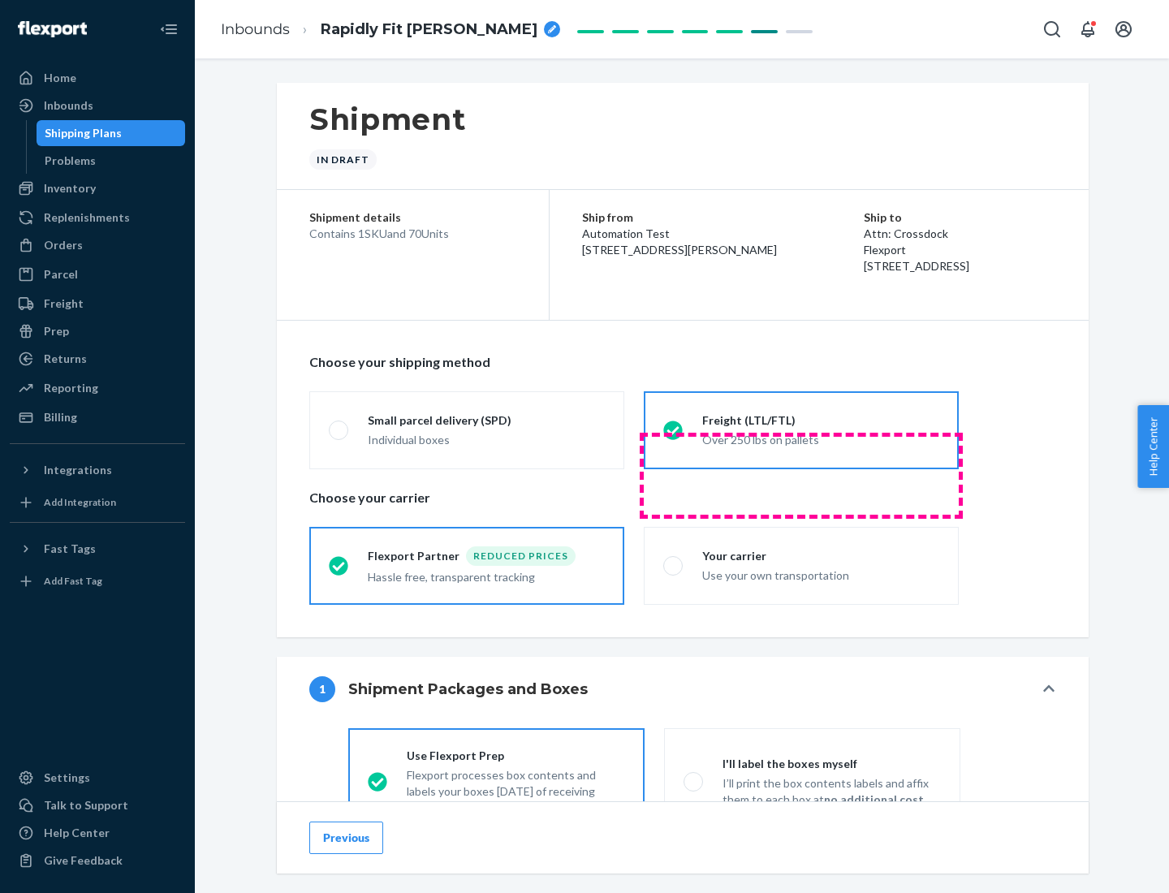
scroll to position [90, 0]
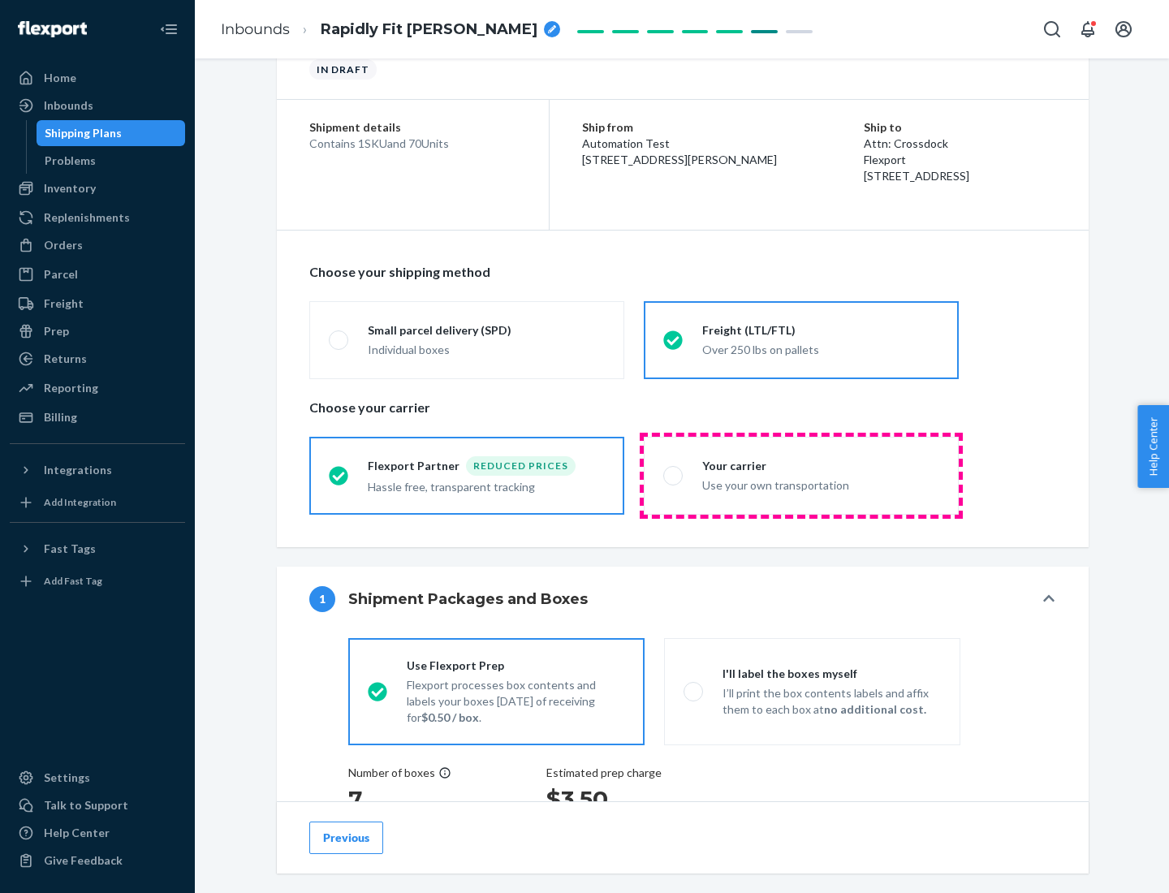
click at [801, 475] on div "Use your own transportation" at bounding box center [820, 483] width 237 height 19
click at [674, 475] on input "Your carrier Use your own transportation" at bounding box center [668, 475] width 11 height 11
radio input "true"
radio input "false"
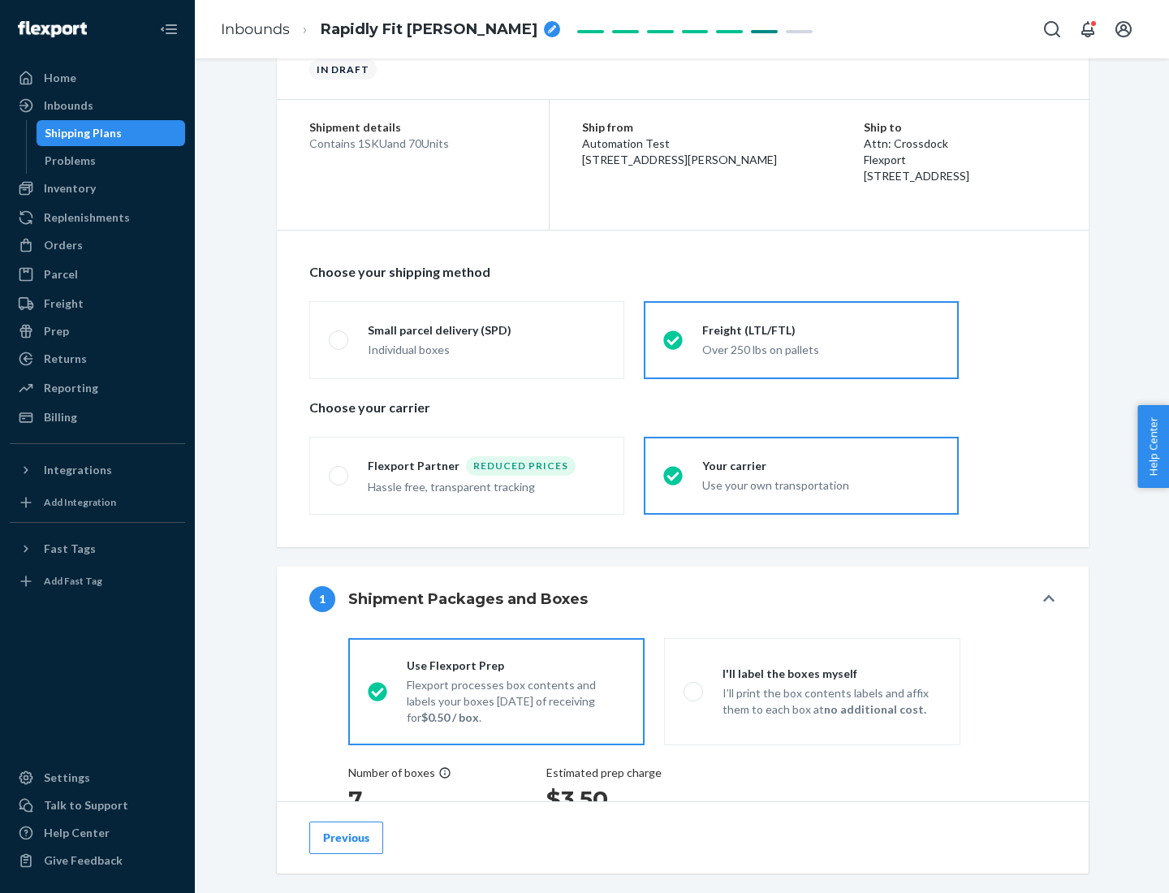
scroll to position [306, 0]
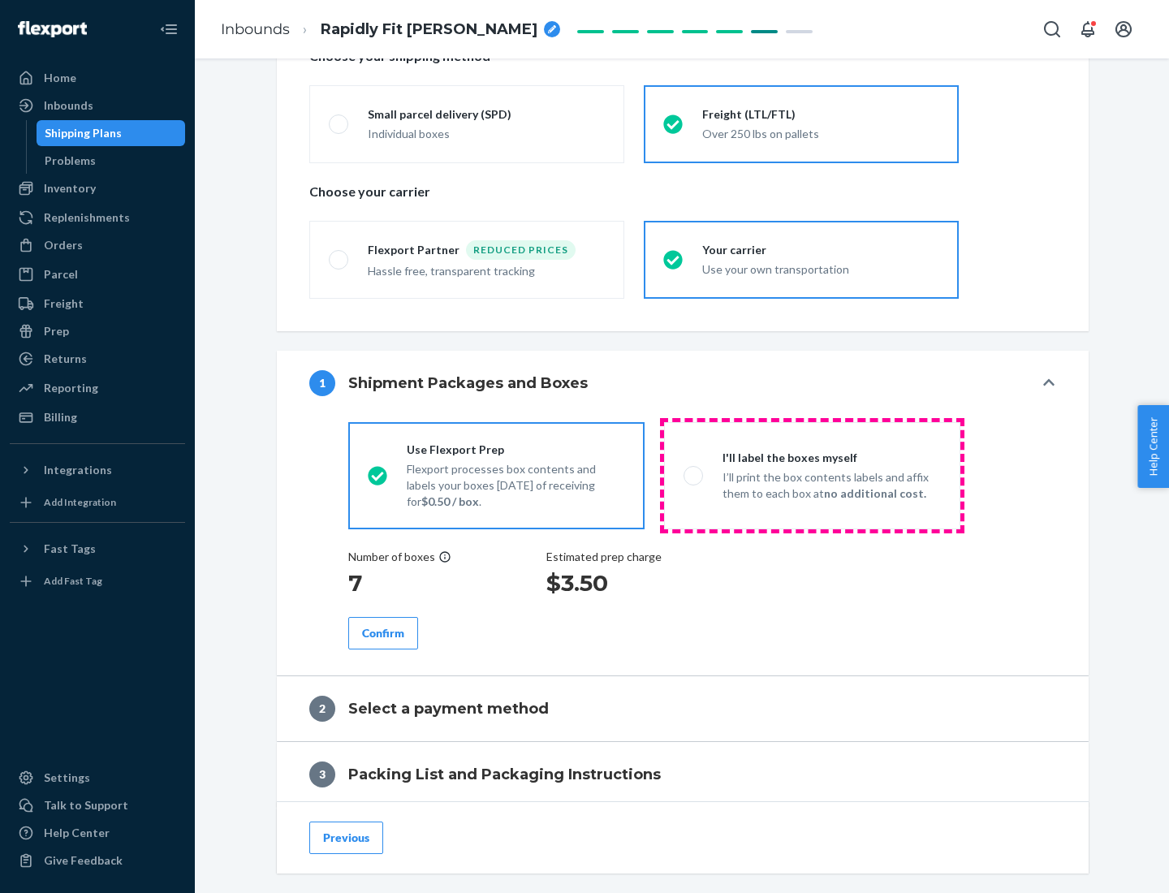
click at [812, 475] on p "I’ll print the box contents labels and affix them to each box at no additional …" at bounding box center [832, 485] width 218 height 32
click at [694, 475] on input "I'll label the boxes myself I’ll print the box contents labels and affix them t…" at bounding box center [689, 475] width 11 height 11
radio input "true"
radio input "false"
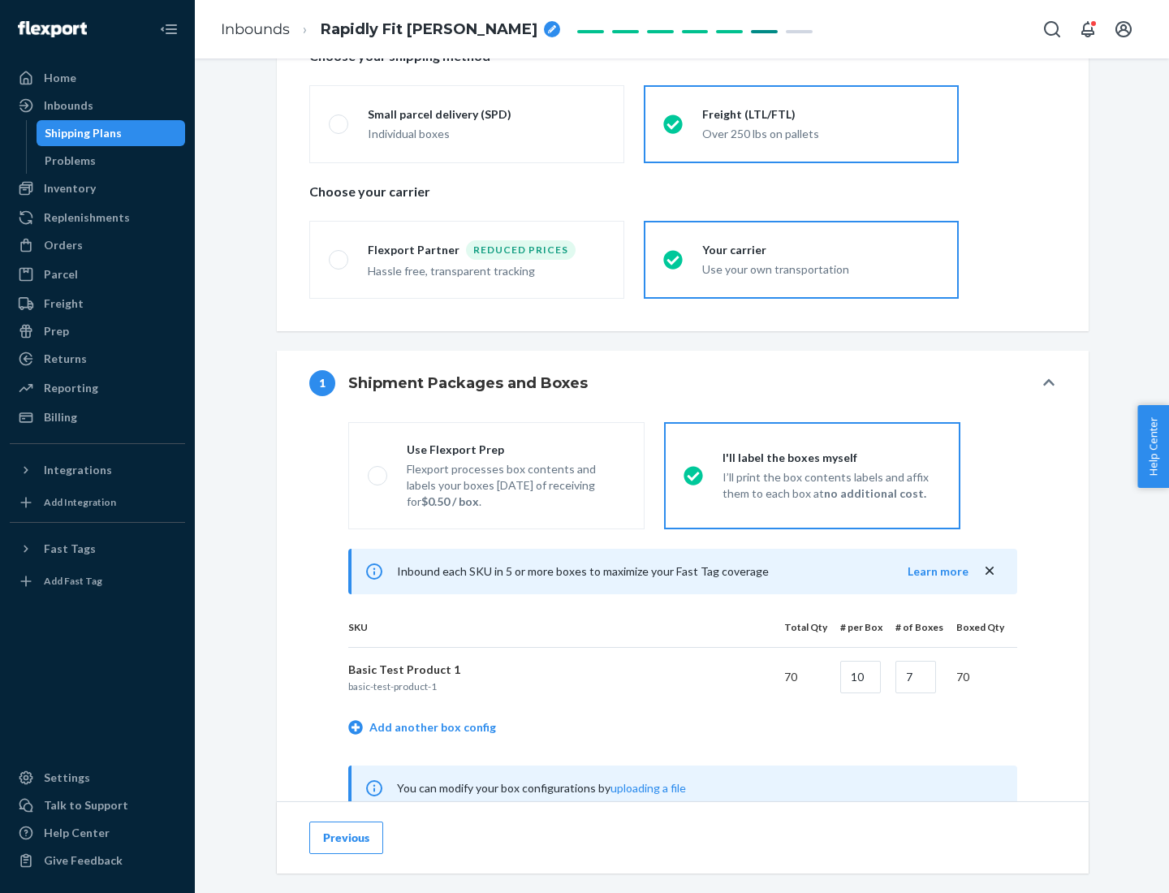
scroll to position [507, 0]
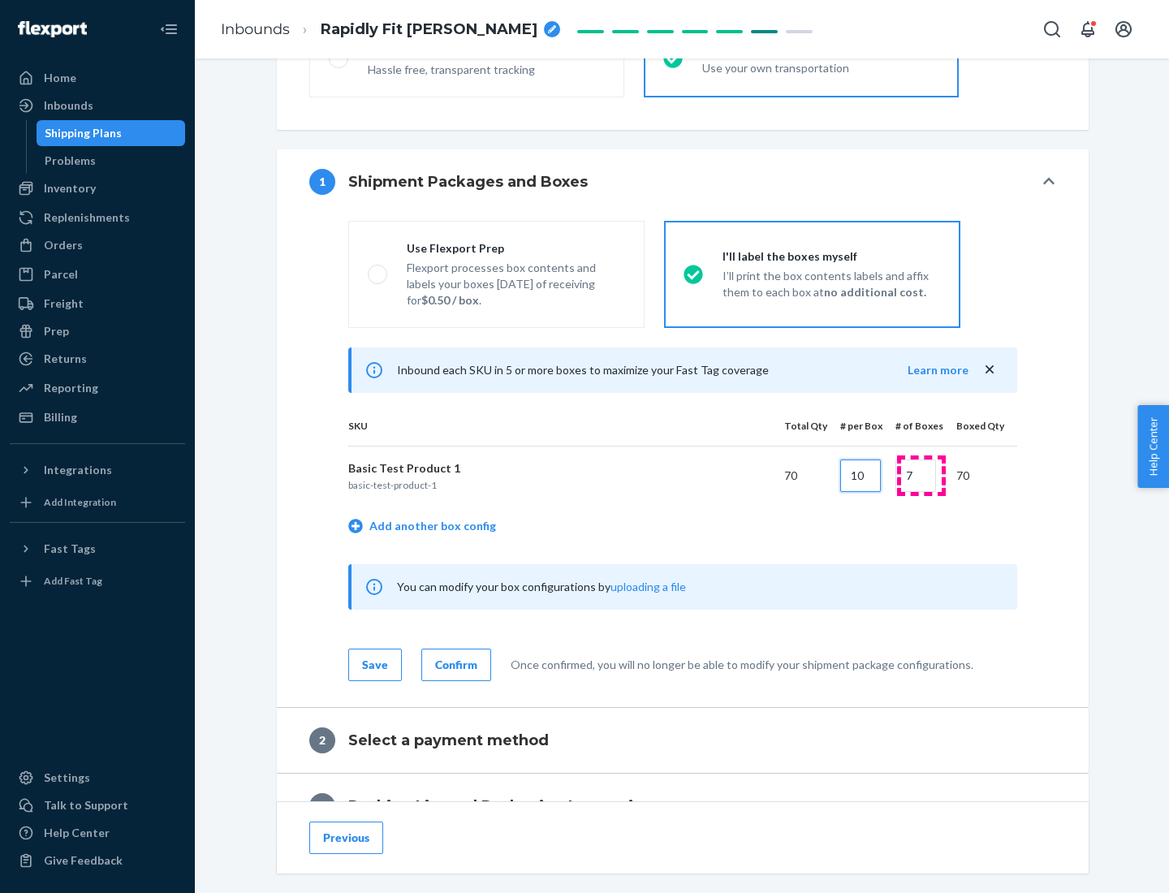
type input "10"
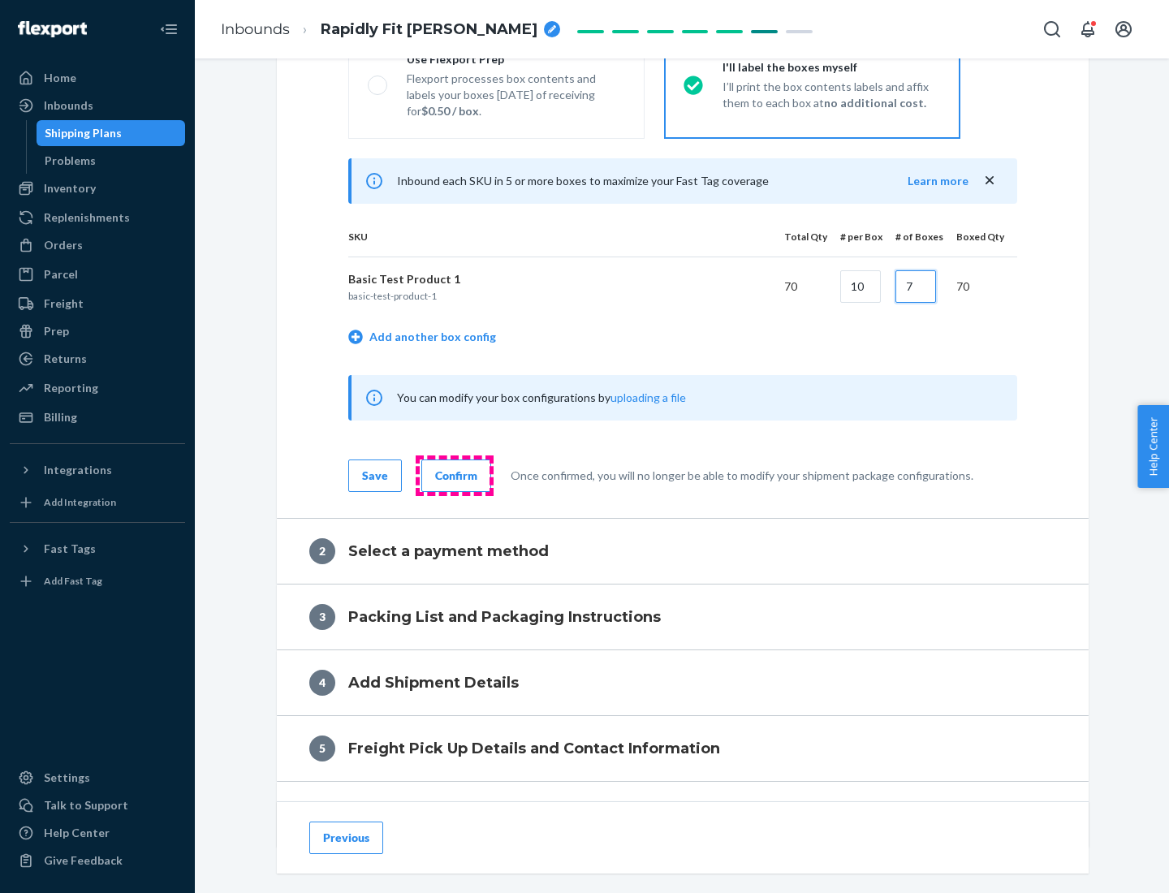
type input "7"
click at [454, 475] on div "Confirm" at bounding box center [456, 476] width 42 height 16
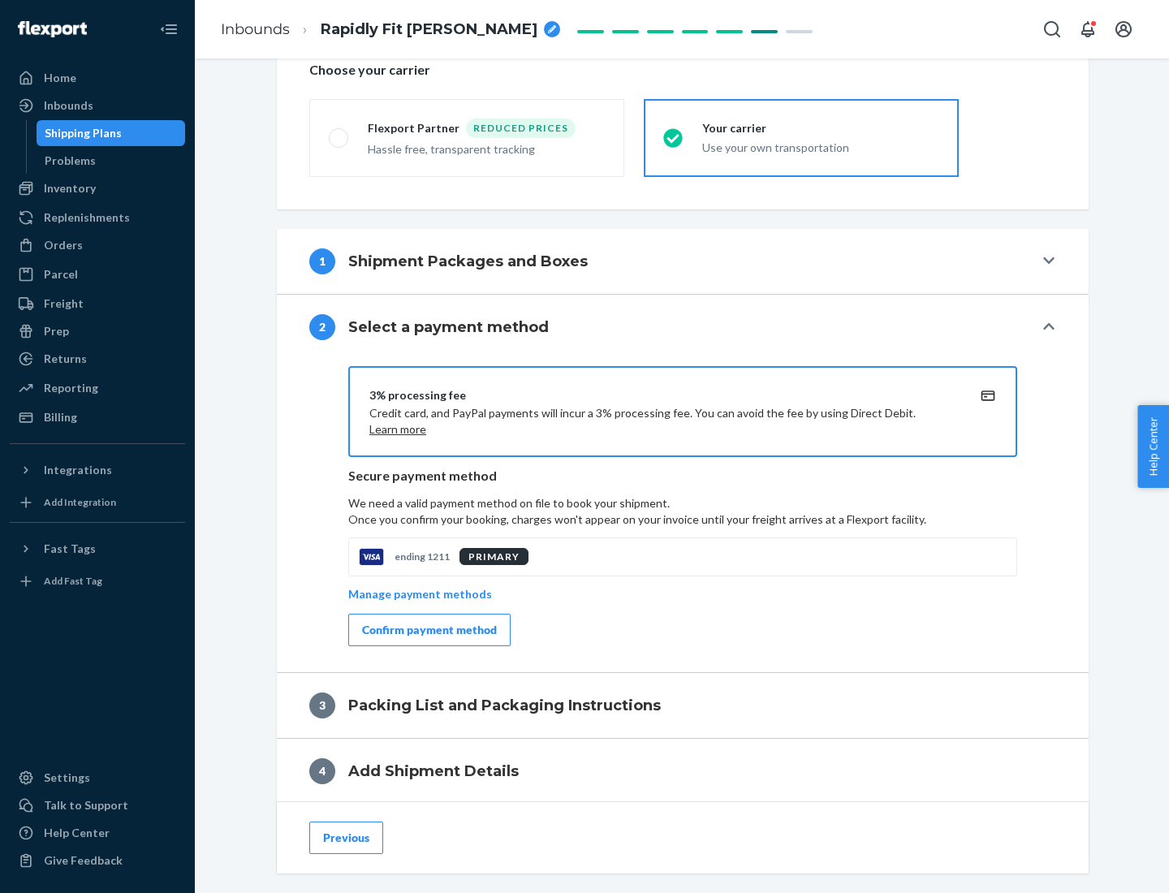
scroll to position [582, 0]
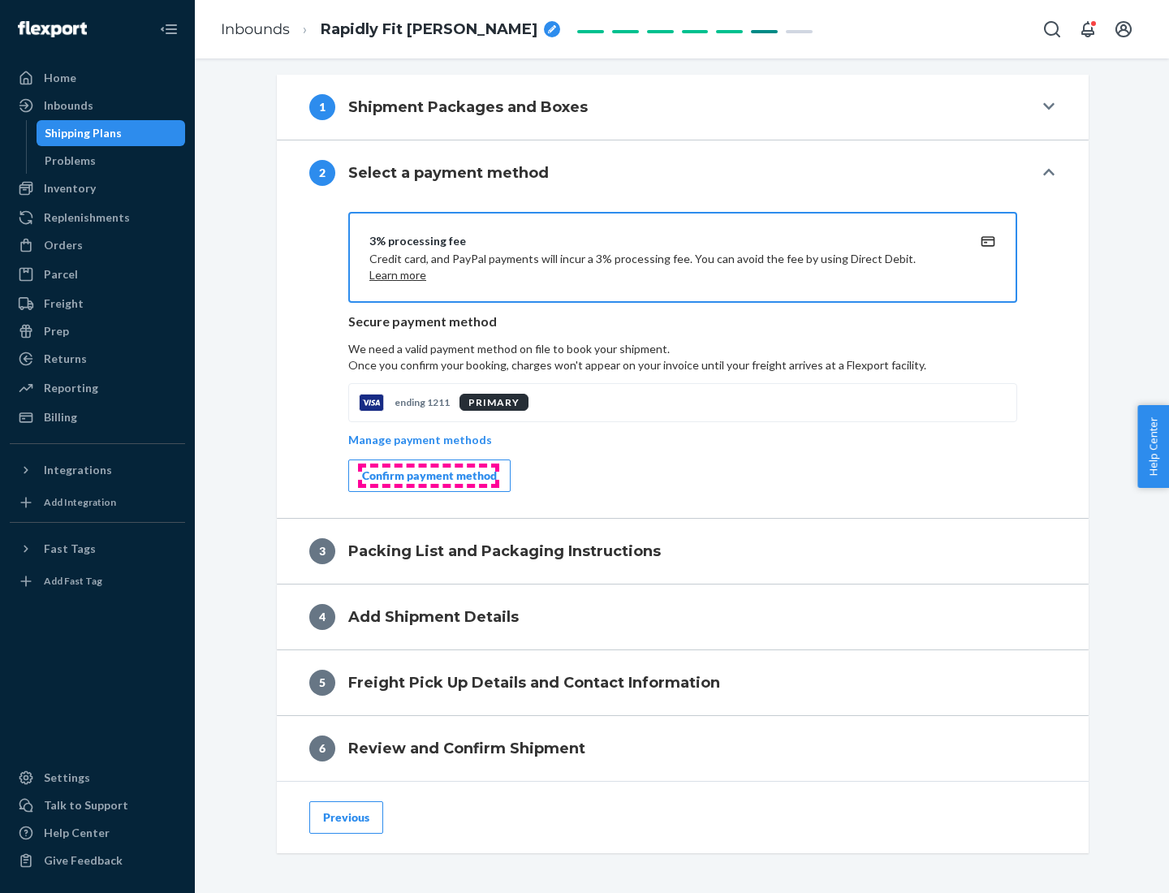
click at [428, 476] on div "Confirm payment method" at bounding box center [429, 476] width 135 height 16
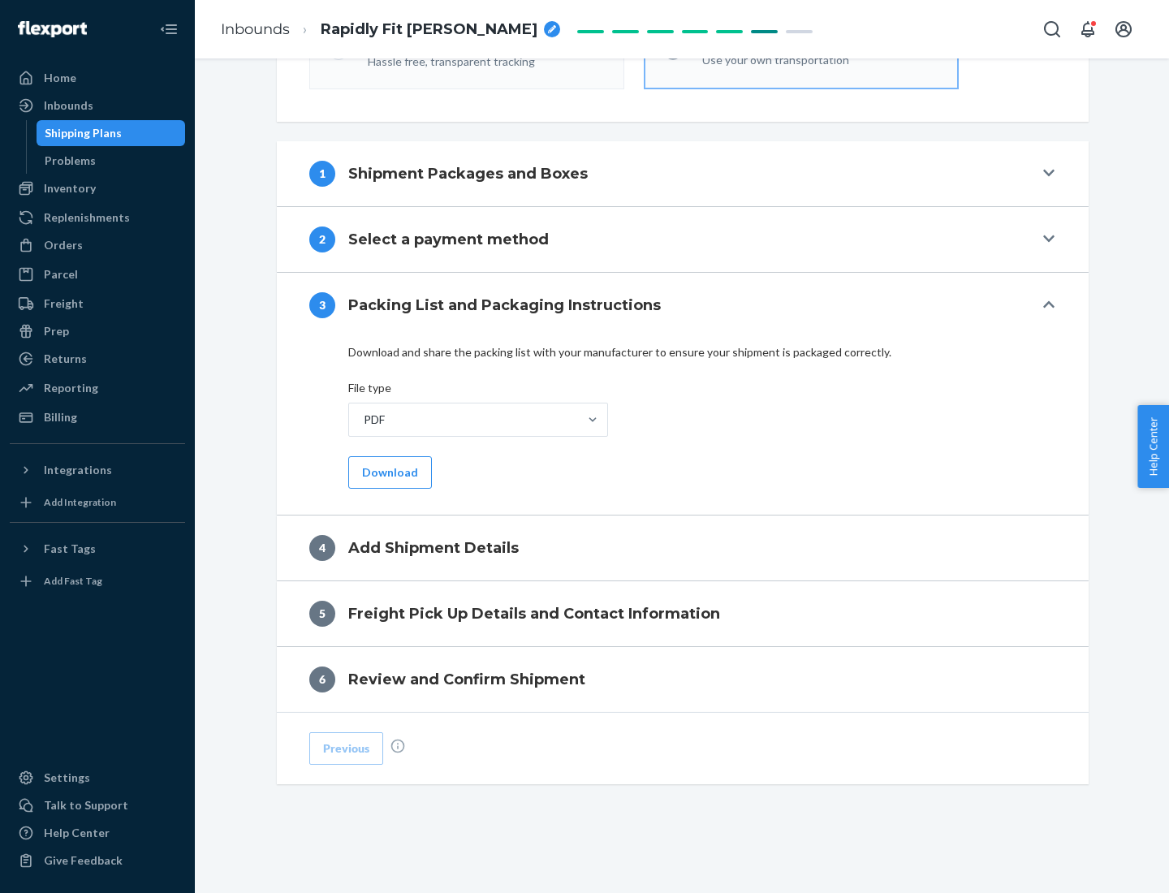
scroll to position [512, 0]
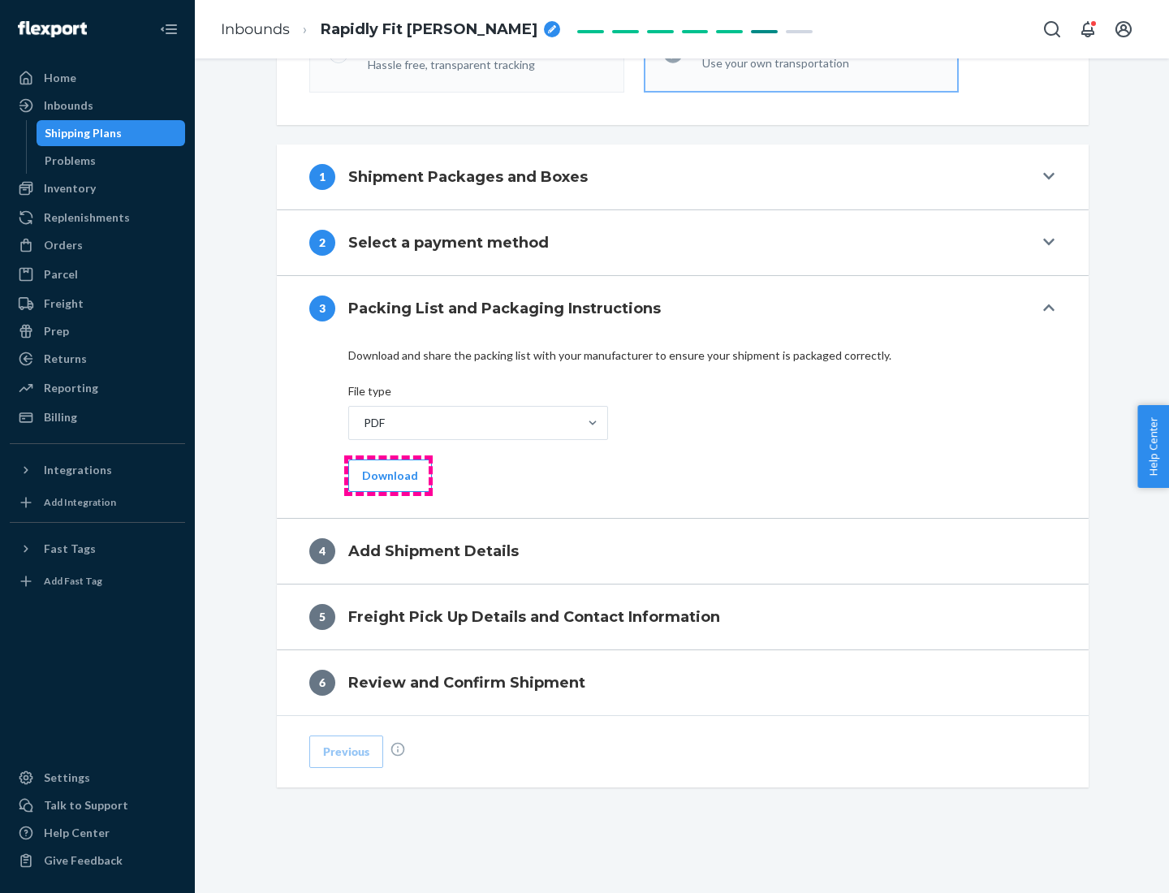
click at [388, 475] on button "Download" at bounding box center [390, 476] width 84 height 32
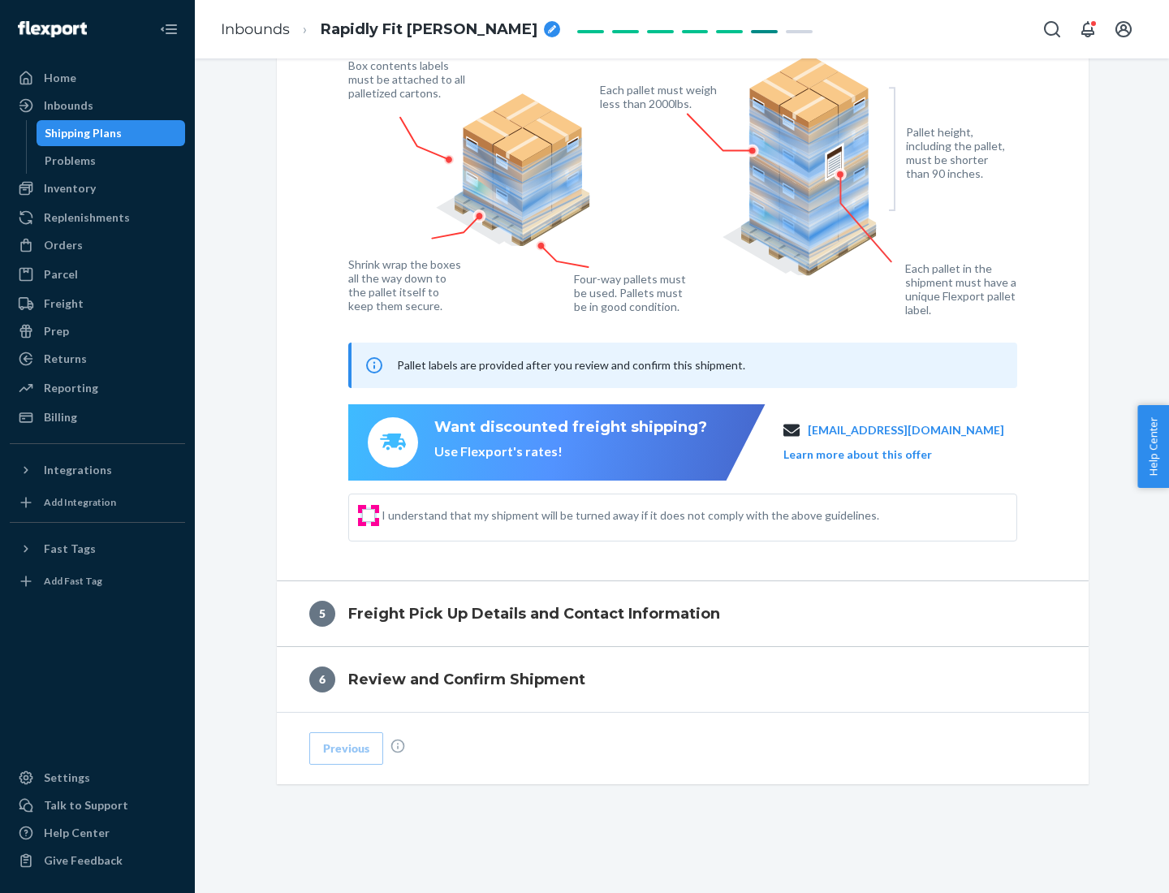
click at [369, 515] on input "I understand that my shipment will be turned away if it does not comply with th…" at bounding box center [368, 515] width 13 height 13
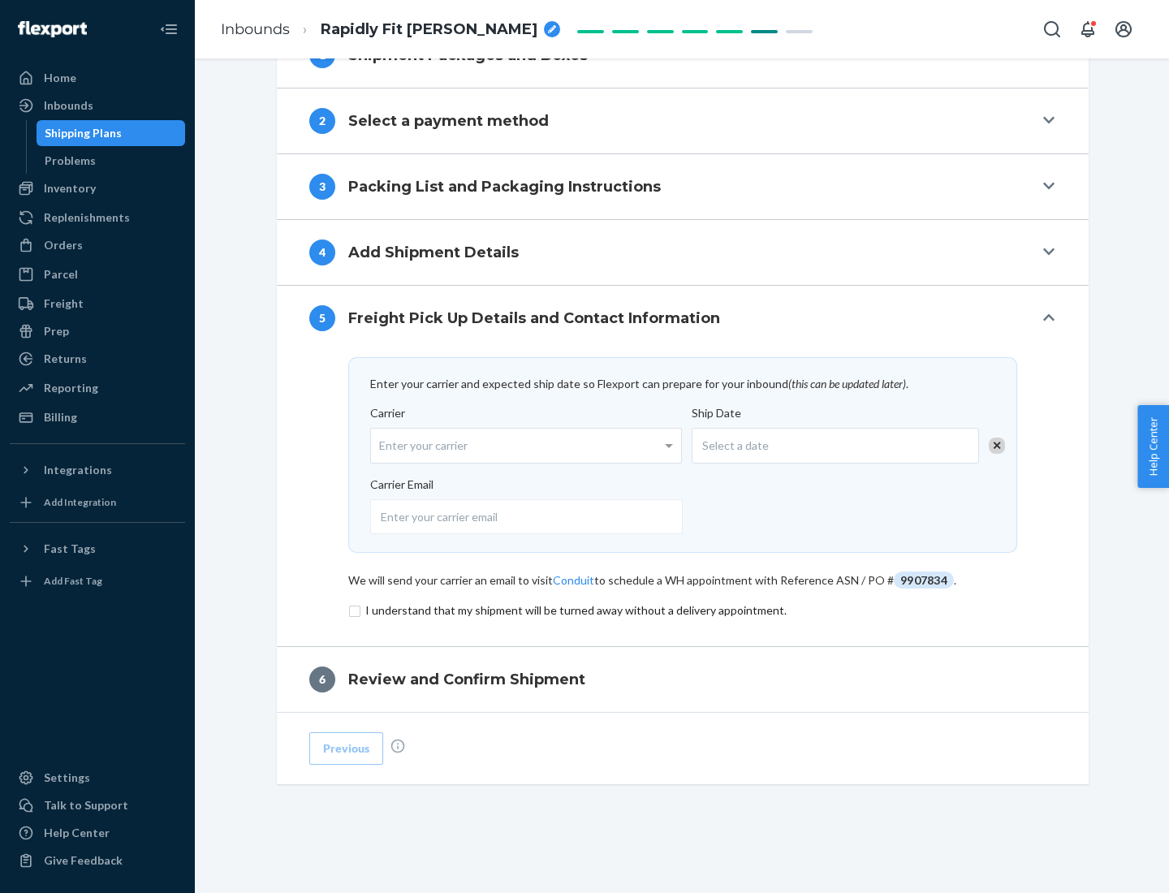
scroll to position [634, 0]
click at [683, 610] on input "checkbox" at bounding box center [682, 610] width 669 height 19
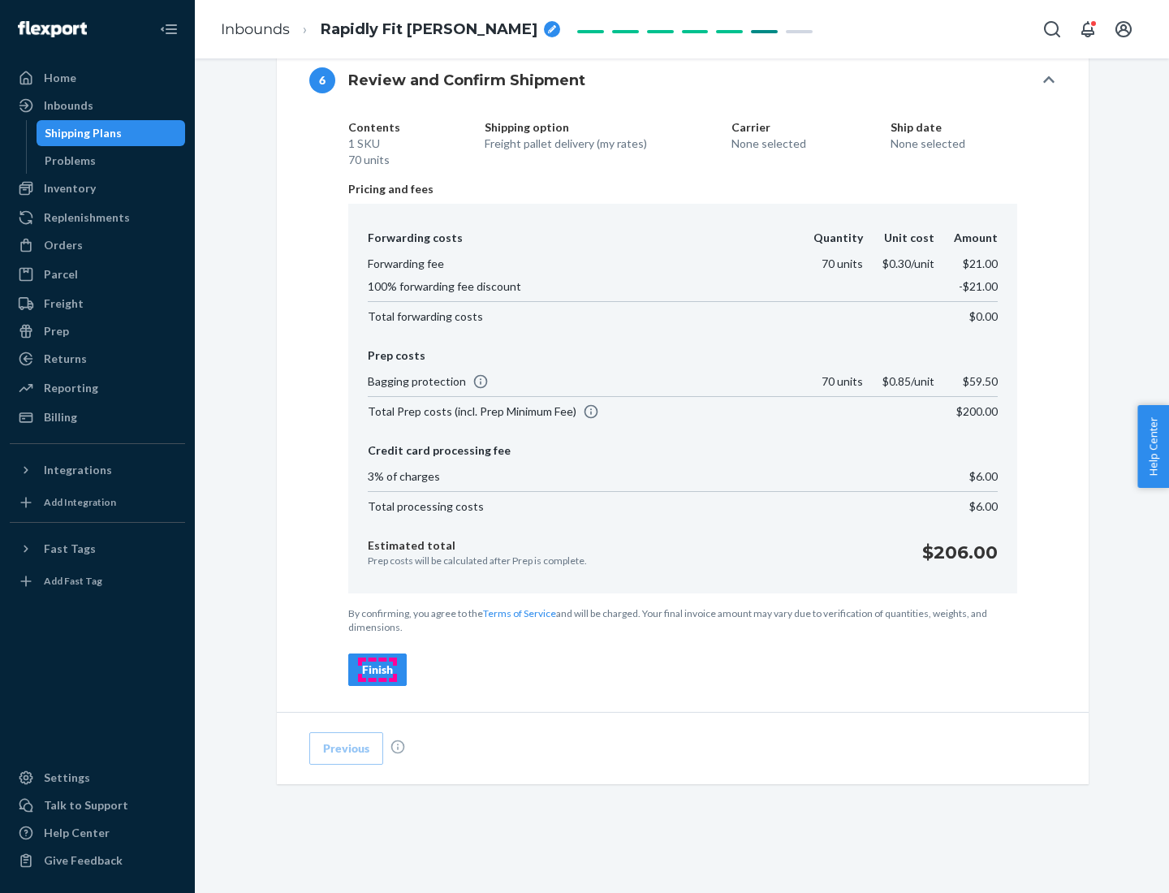
click at [378, 670] on div "Finish" at bounding box center [377, 670] width 31 height 16
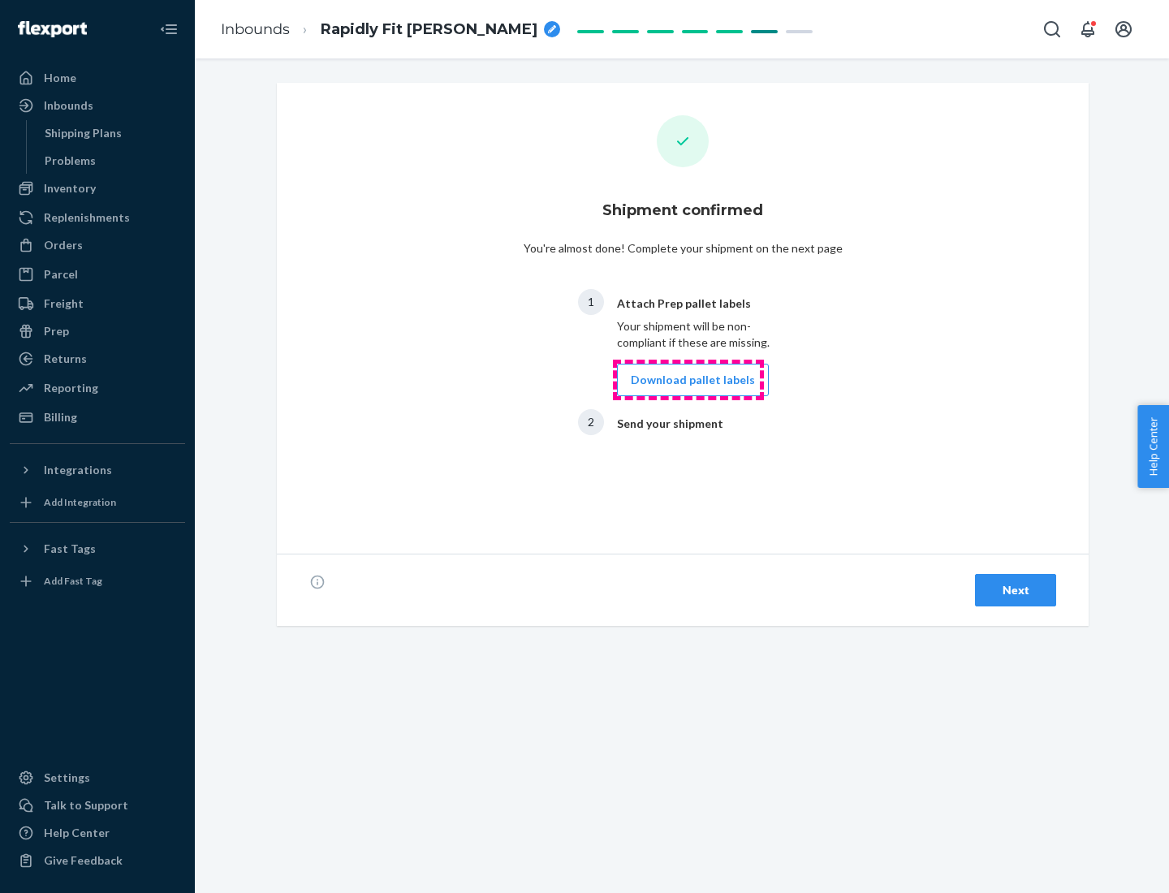
click at [688, 380] on button "Download pallet labels" at bounding box center [693, 380] width 152 height 32
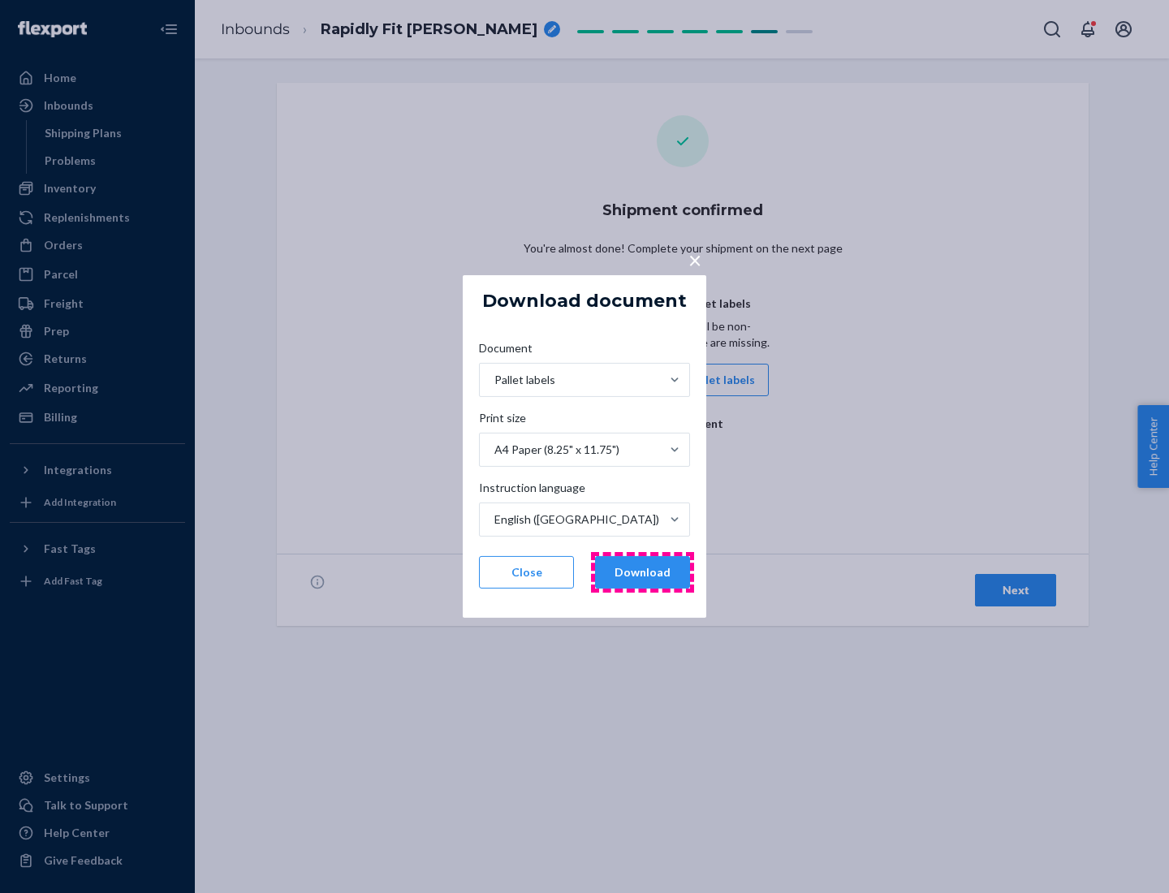
click at [642, 572] on button "Download" at bounding box center [642, 572] width 95 height 32
click at [694, 259] on span "×" at bounding box center [694, 260] width 13 height 28
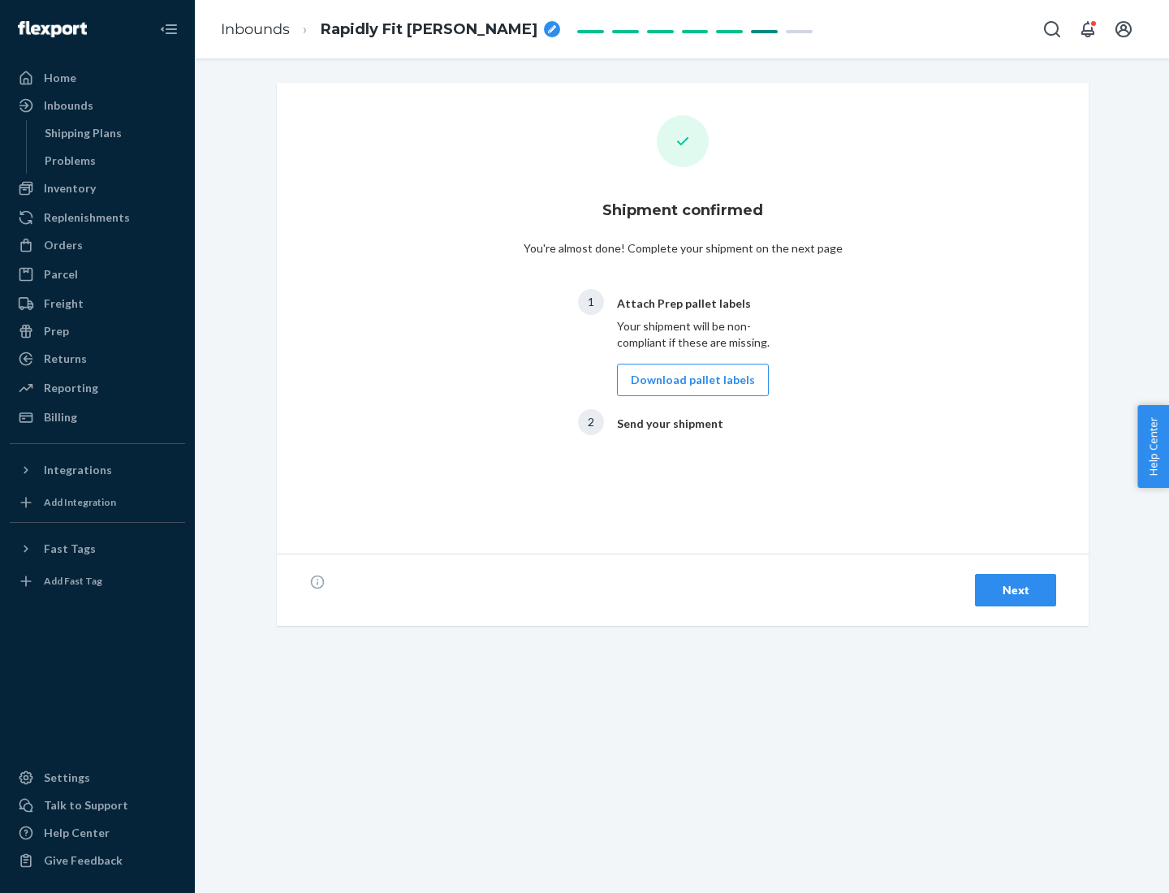
click at [1016, 590] on div "Next" at bounding box center [1016, 590] width 54 height 16
